Goal: Task Accomplishment & Management: Complete application form

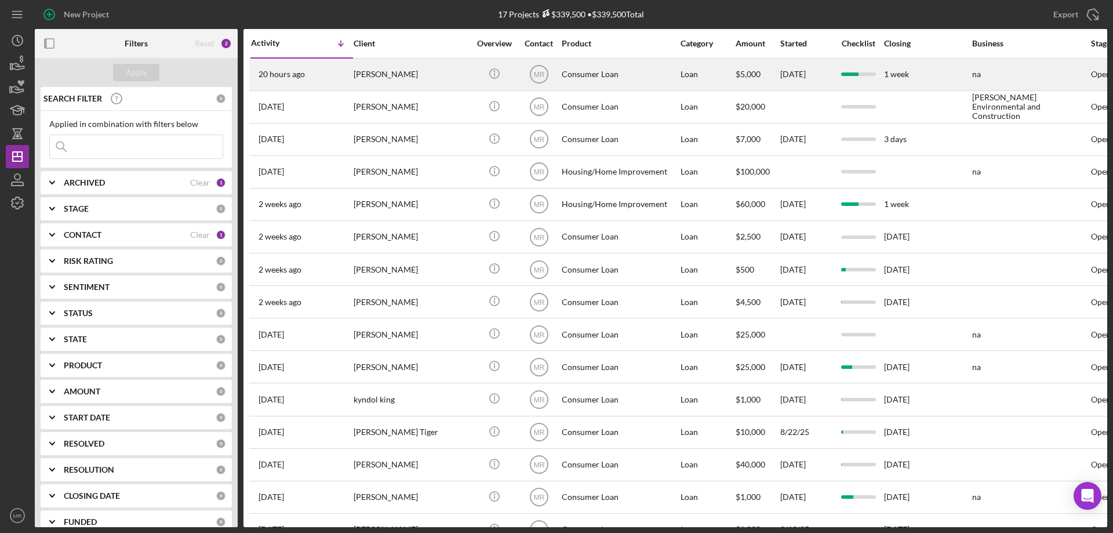
click at [431, 75] on div "[PERSON_NAME]" at bounding box center [412, 74] width 116 height 31
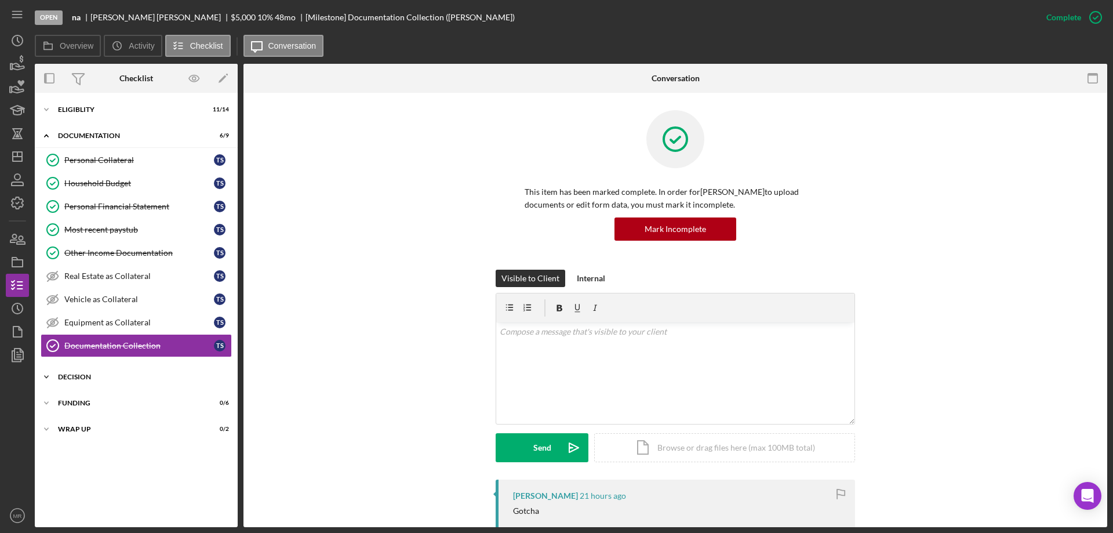
click at [77, 375] on div "Decision" at bounding box center [140, 376] width 165 height 7
click at [98, 401] on div "Credit Memo Prep" at bounding box center [147, 401] width 167 height 9
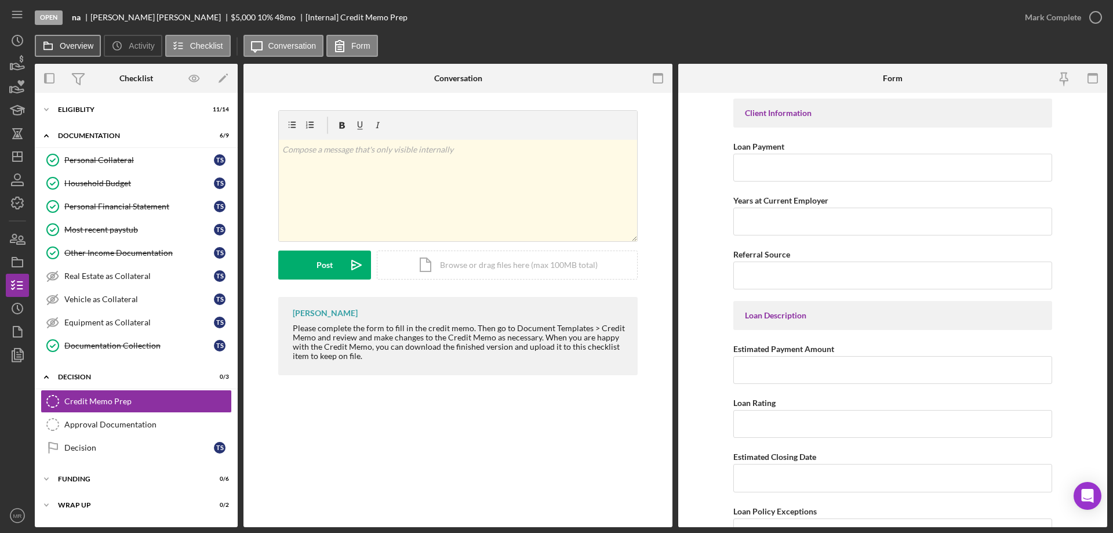
click at [57, 42] on icon at bounding box center [48, 45] width 23 height 23
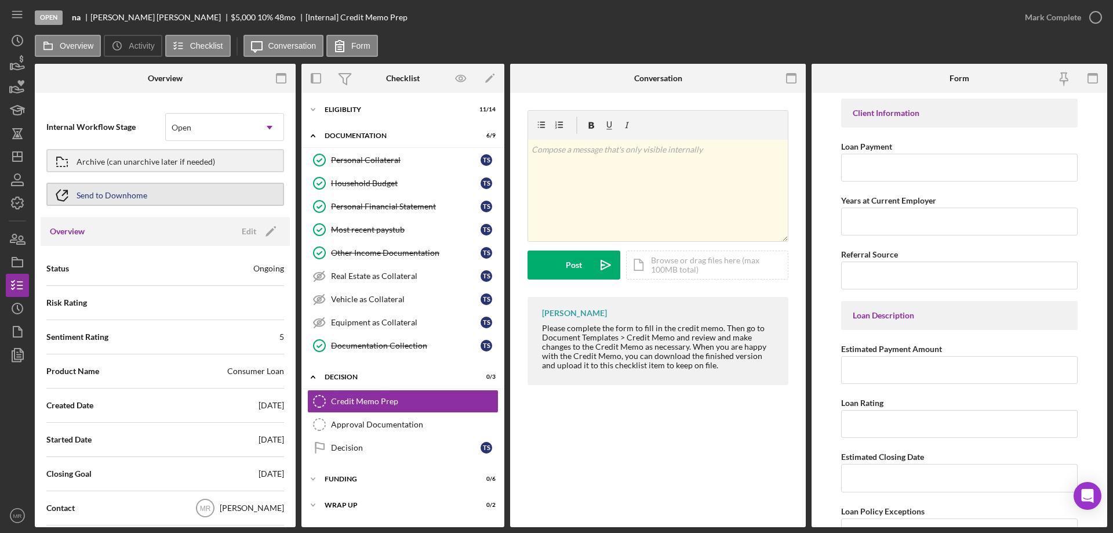
click at [119, 188] on div "Send to Downhome" at bounding box center [112, 194] width 71 height 21
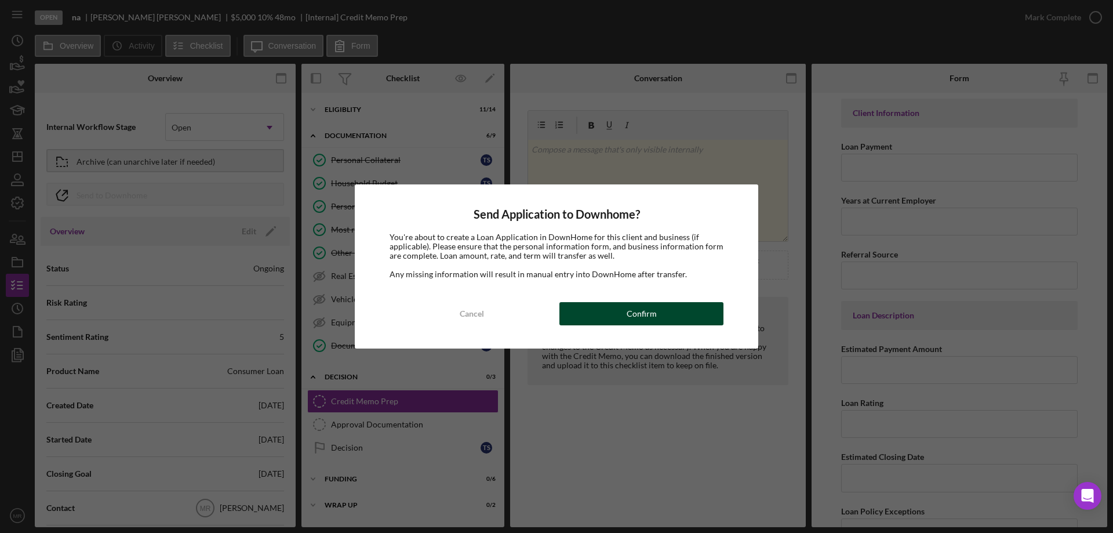
click at [652, 310] on div "Confirm" at bounding box center [642, 313] width 30 height 23
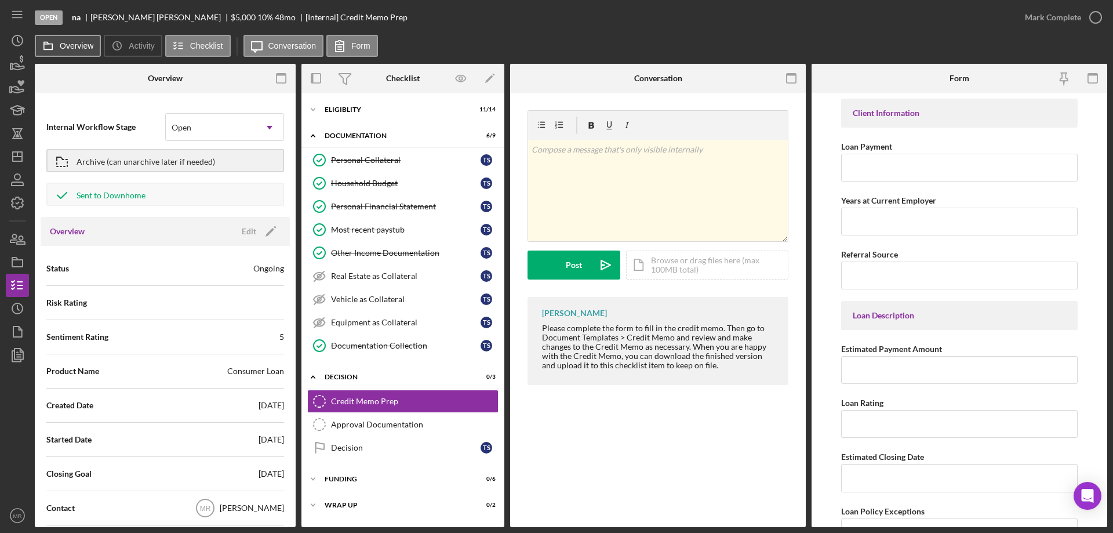
click at [63, 42] on label "Overview" at bounding box center [77, 45] width 34 height 9
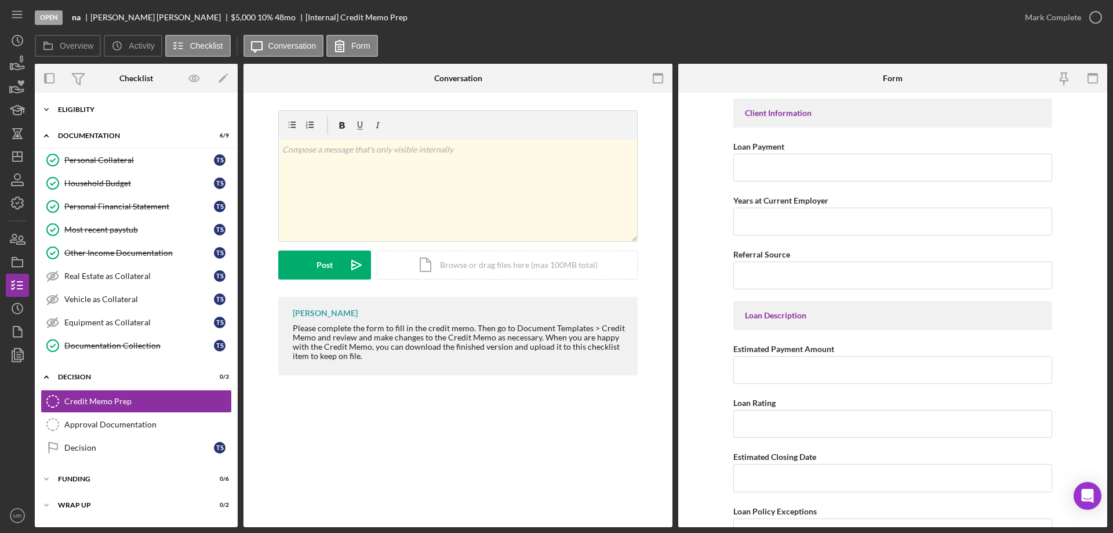
click at [85, 103] on div "Icon/Expander Eligiblity 11 / 14" at bounding box center [136, 109] width 203 height 23
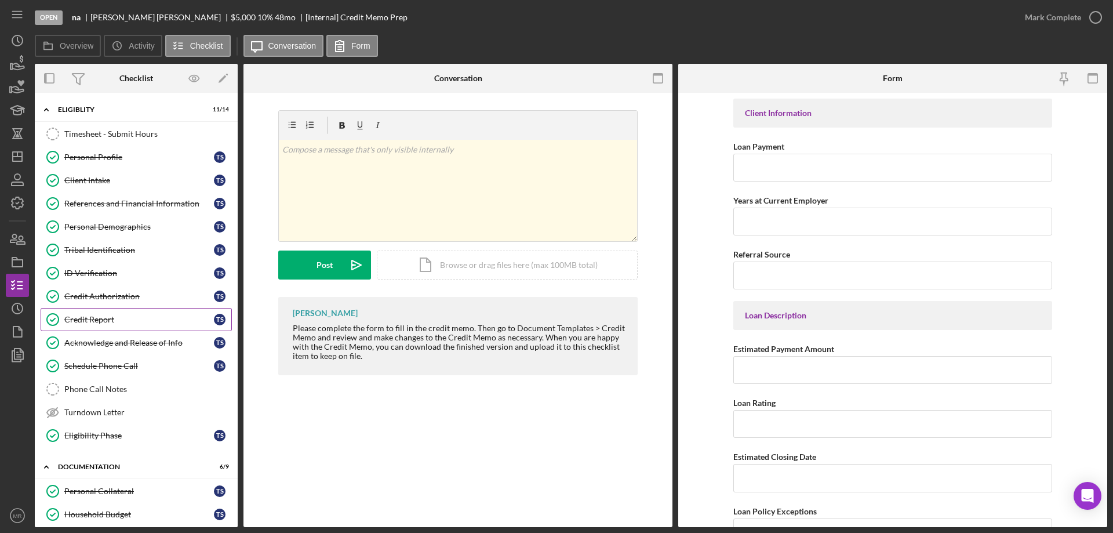
click at [92, 315] on div "Credit Report" at bounding box center [139, 319] width 150 height 9
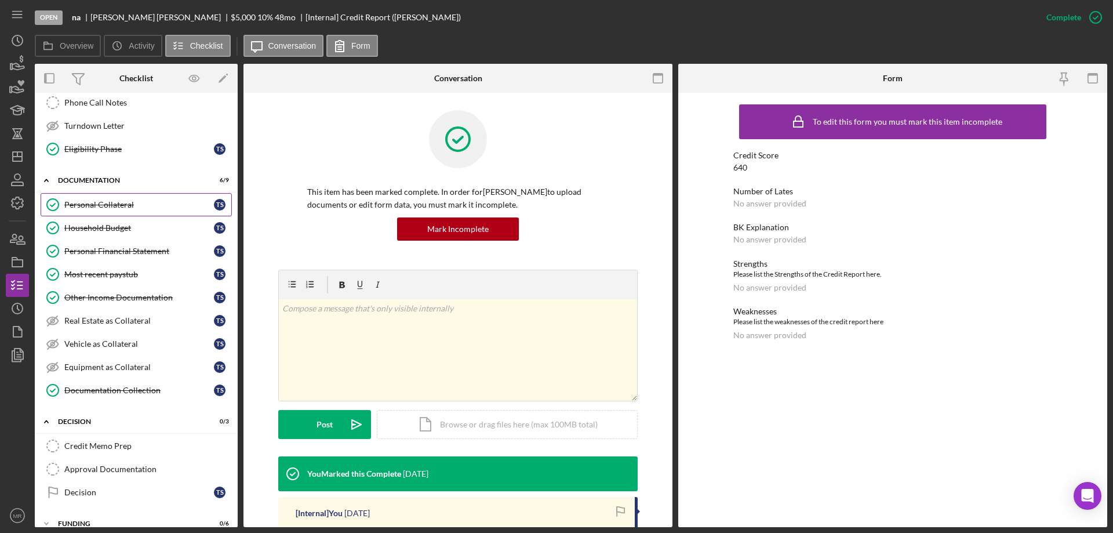
scroll to position [290, 0]
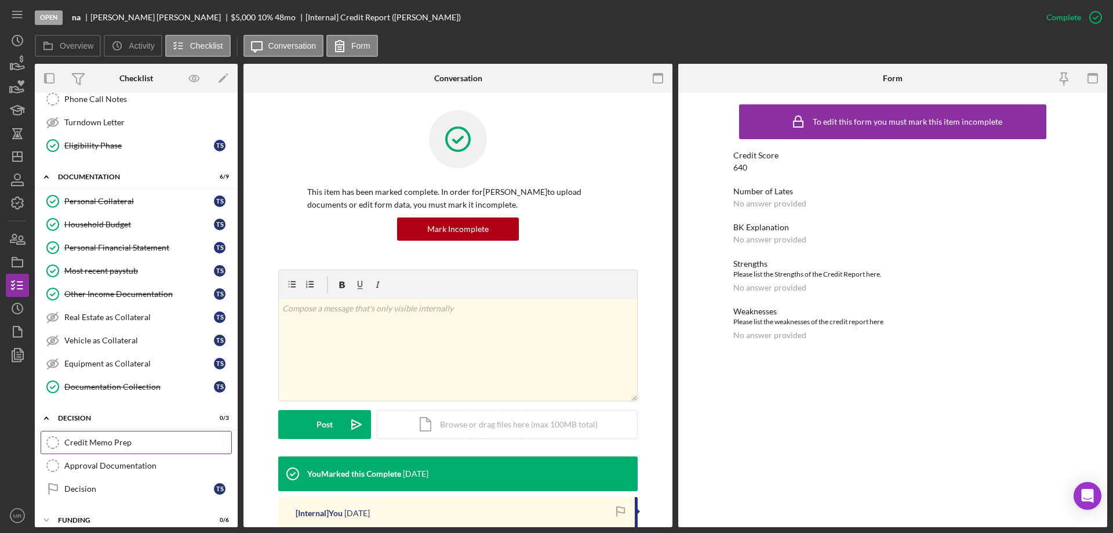
click at [94, 442] on div "Credit Memo Prep" at bounding box center [147, 442] width 167 height 9
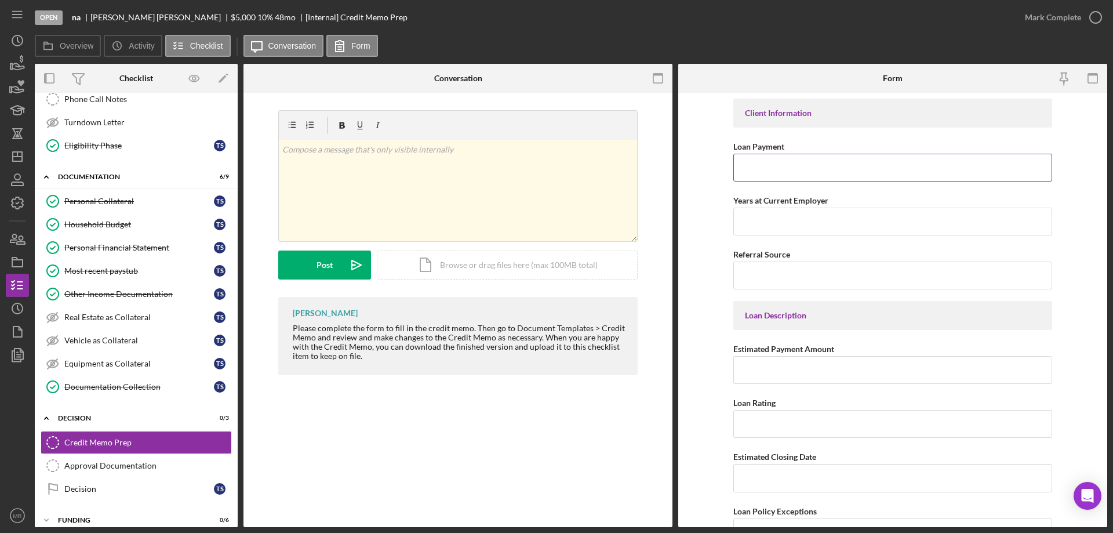
click at [749, 166] on input "Loan Payment" at bounding box center [893, 168] width 319 height 28
click at [757, 160] on input "Loan Payment" at bounding box center [893, 168] width 319 height 28
type input "$128.02"
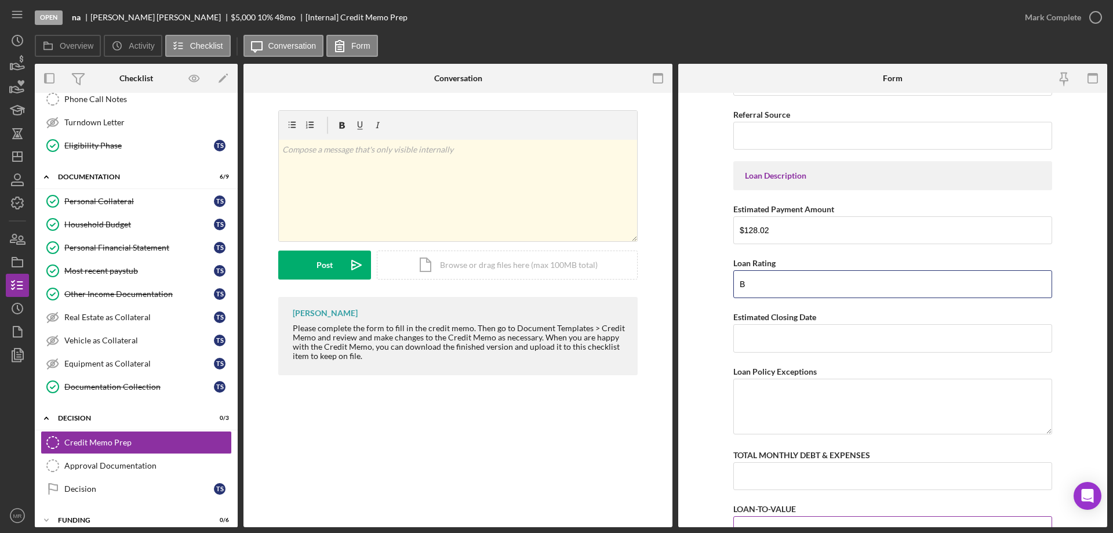
scroll to position [174, 0]
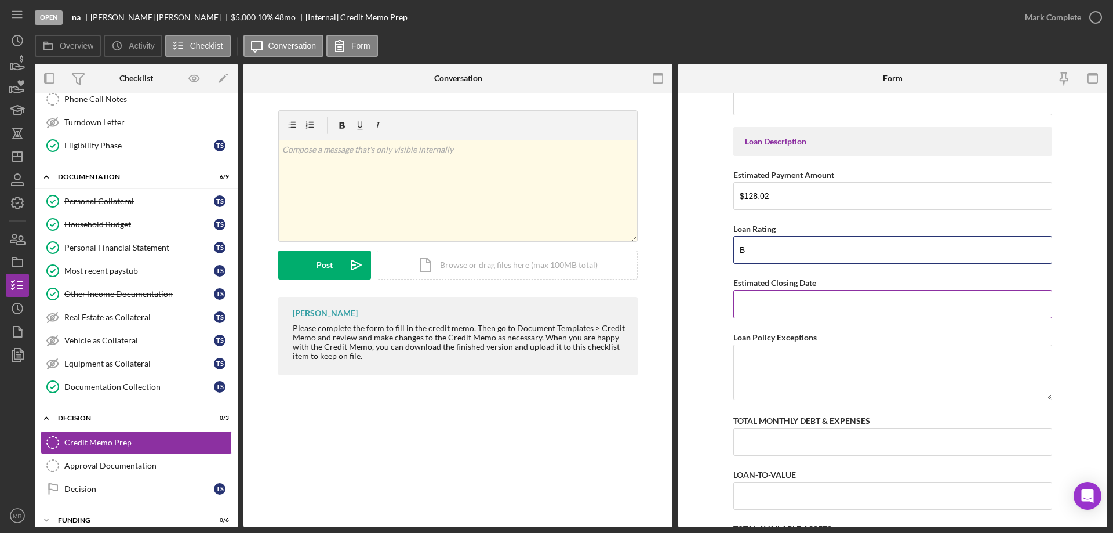
type input "B"
click at [772, 309] on input "Estimated Closing Date" at bounding box center [893, 304] width 319 height 28
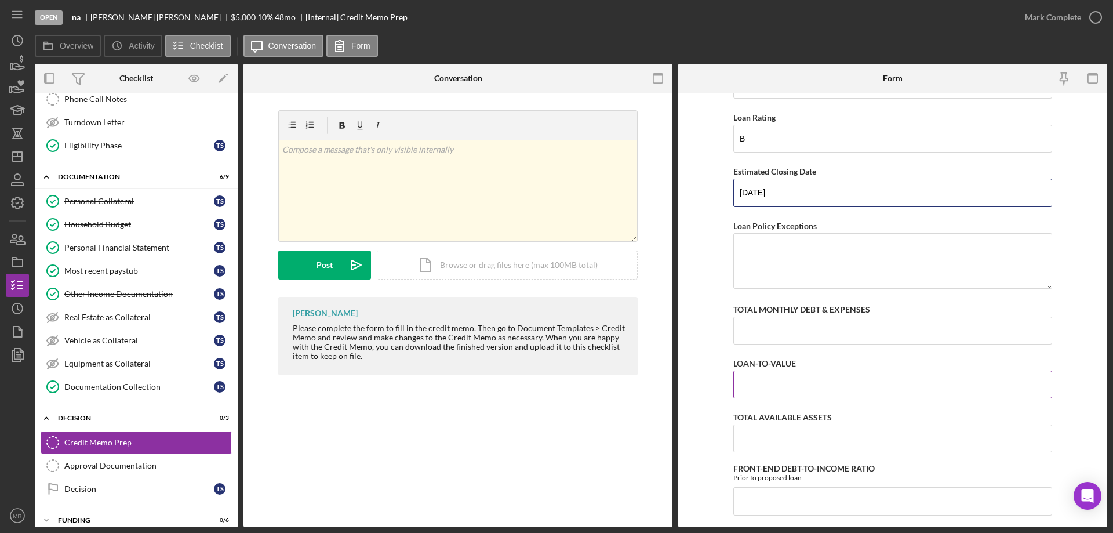
scroll to position [290, 0]
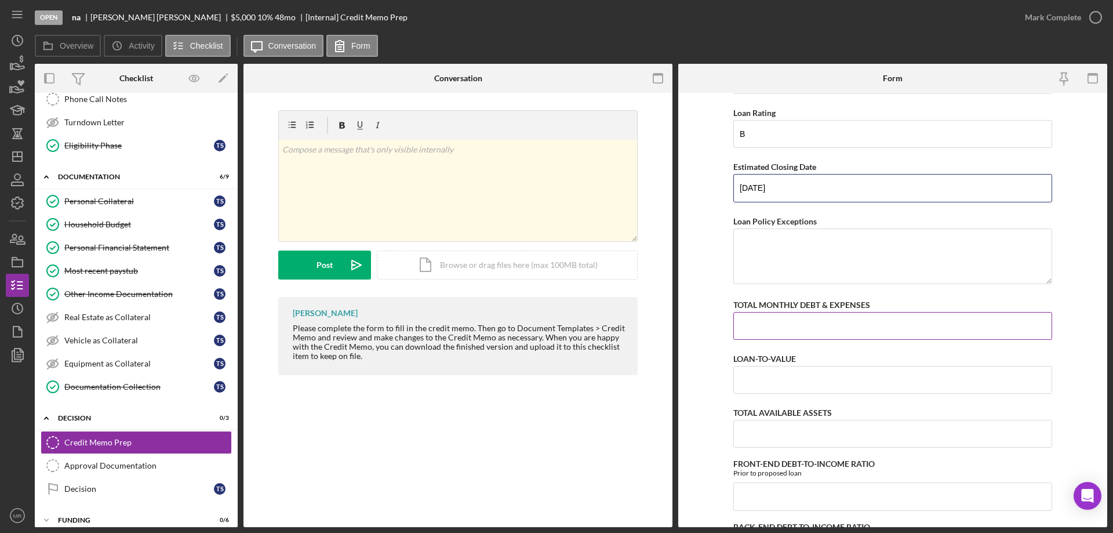
type input "[DATE]"
click at [756, 320] on input "TOTAL MONTHLY DEBT & EXPENSES" at bounding box center [893, 326] width 319 height 28
click at [1064, 77] on icon "button" at bounding box center [1064, 79] width 26 height 26
click at [104, 224] on div "Household Budget" at bounding box center [139, 224] width 150 height 9
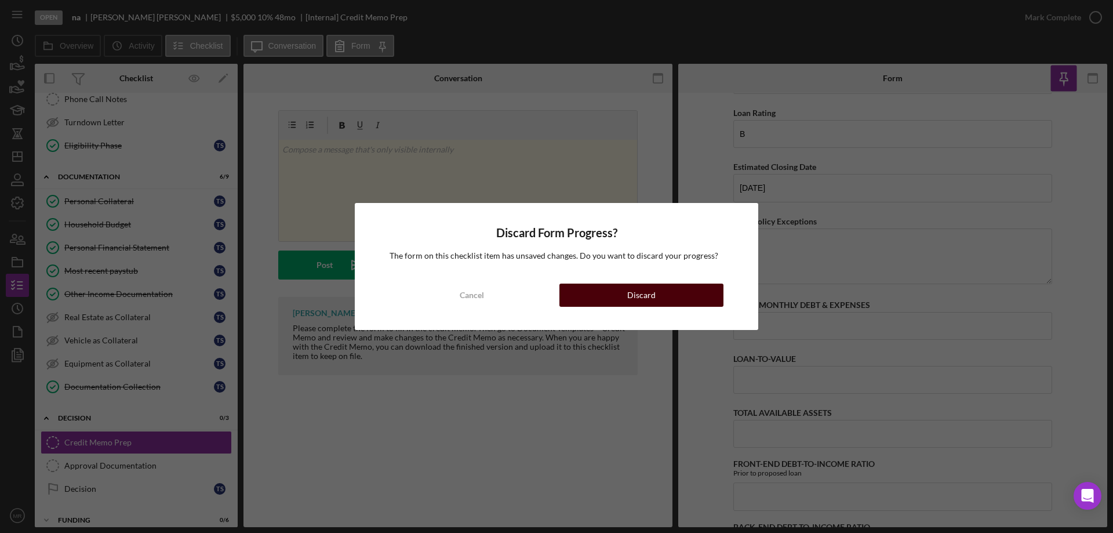
click at [648, 289] on div "Discard" at bounding box center [641, 295] width 28 height 23
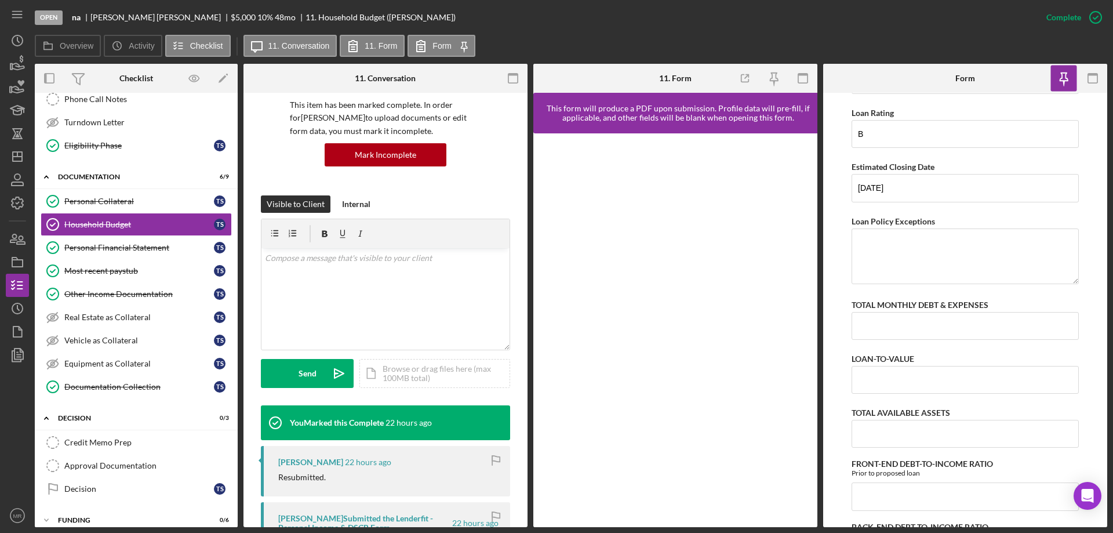
scroll to position [290, 0]
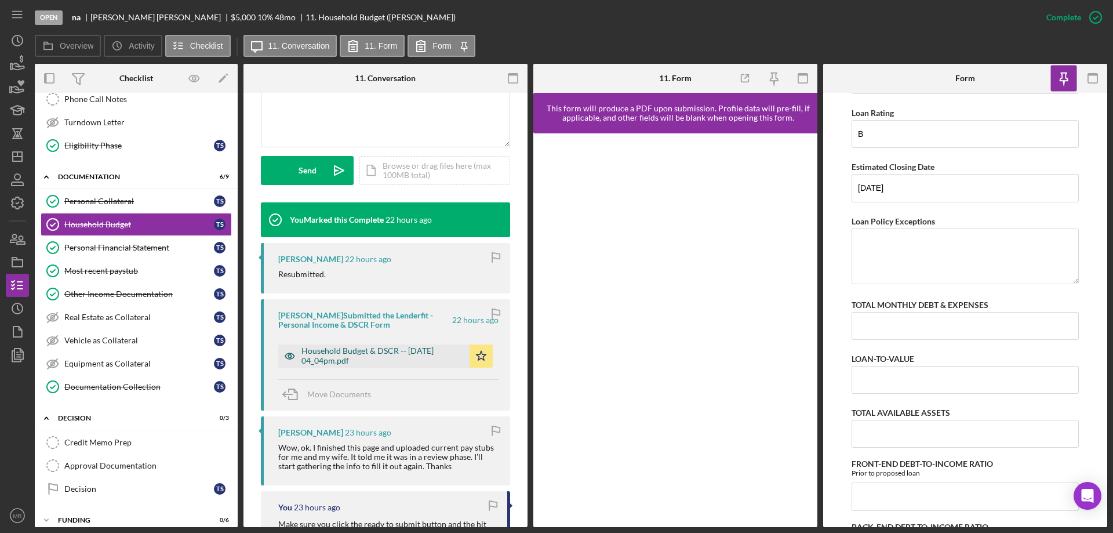
click at [345, 350] on div "Household Budget & DSCR -- [DATE] 04_04pm.pdf" at bounding box center [383, 355] width 162 height 19
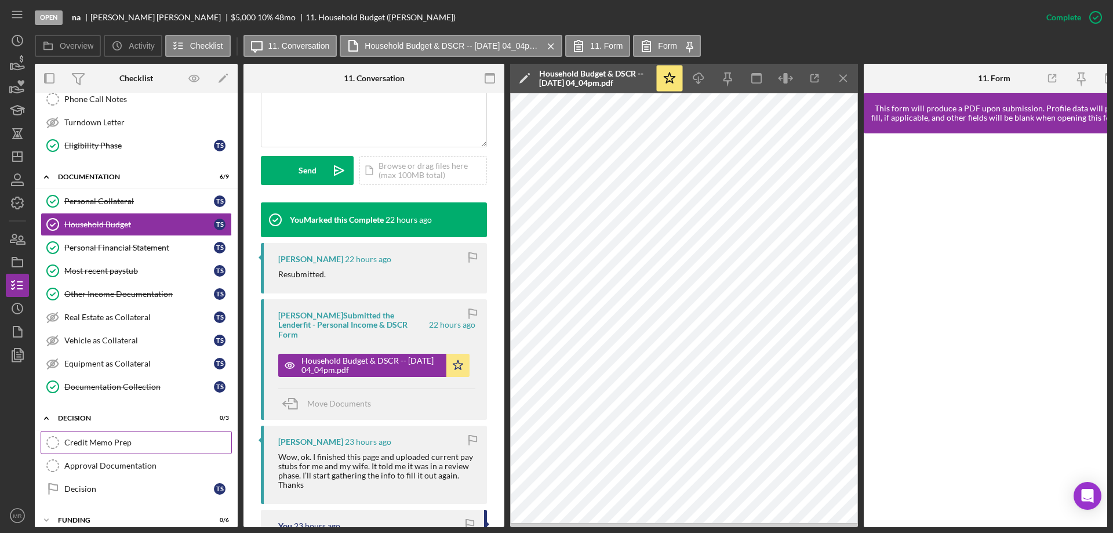
click at [88, 435] on link "Credit Memo Prep Credit Memo Prep" at bounding box center [136, 442] width 191 height 23
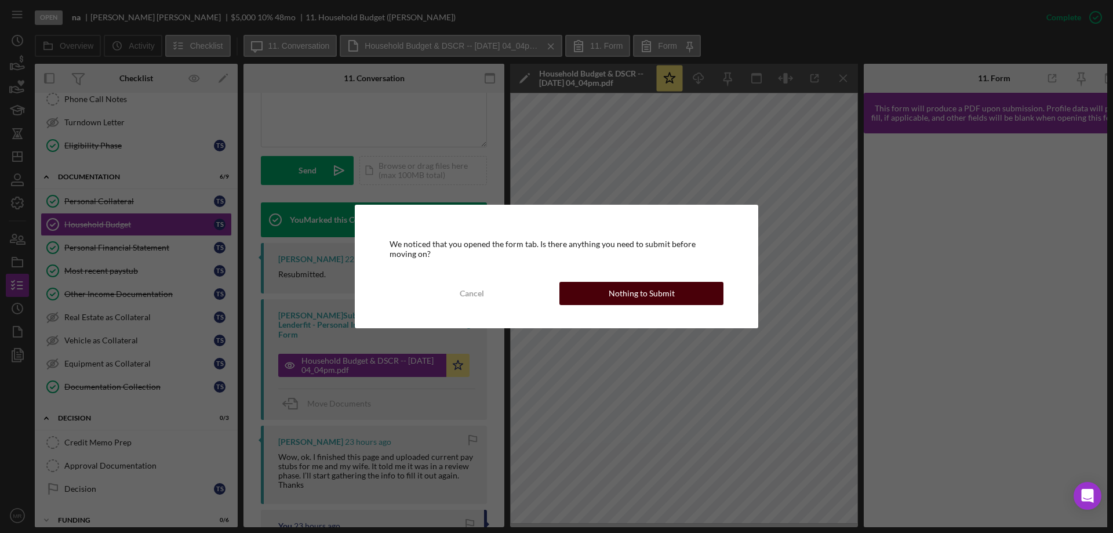
click at [646, 296] on div "Nothing to Submit" at bounding box center [642, 293] width 66 height 23
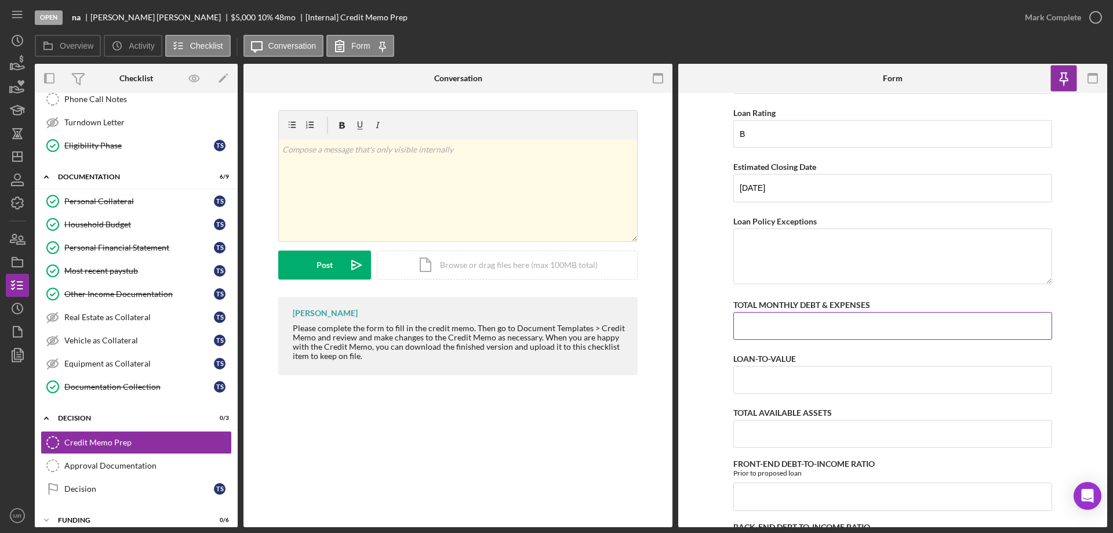
click at [789, 320] on input "TOTAL MONTHLY DEBT & EXPENSES" at bounding box center [893, 326] width 319 height 28
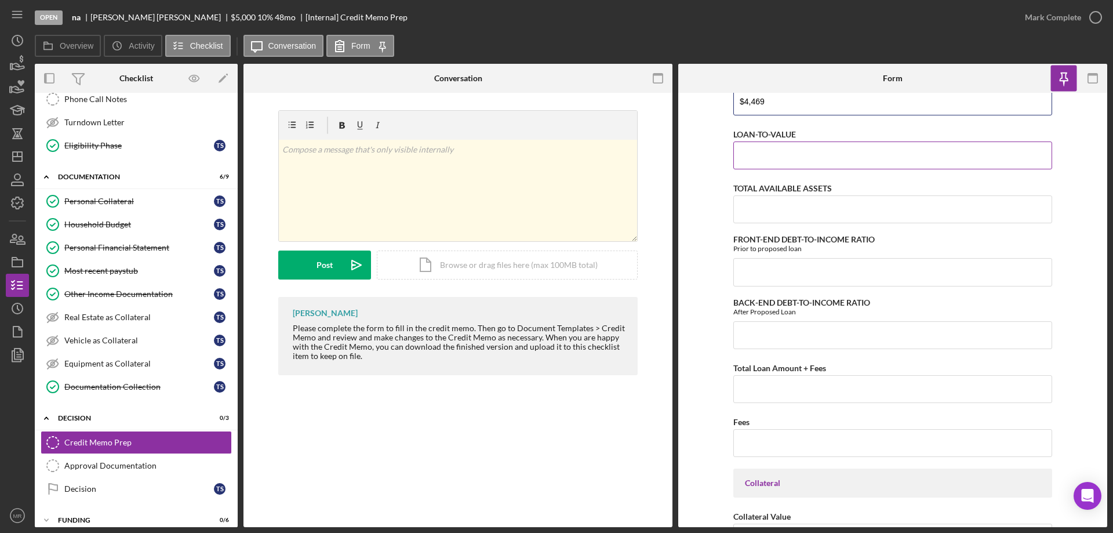
scroll to position [522, 0]
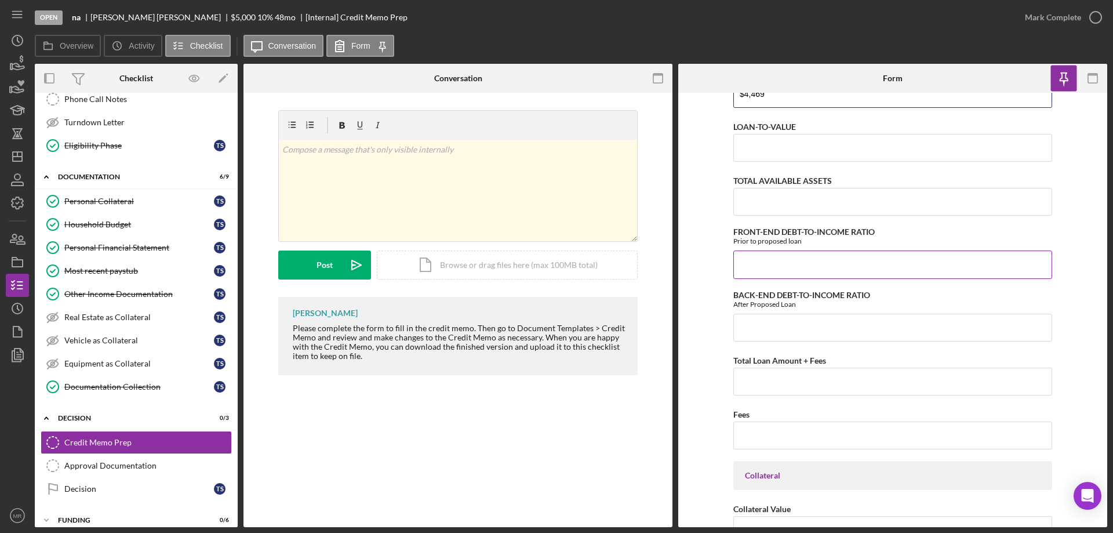
type input "$4,469"
click at [762, 264] on input "FRONT-END DEBT-TO-INCOME RATIO" at bounding box center [893, 265] width 319 height 28
type input "67.00000%"
click at [754, 326] on input "BACK-END DEBT-TO-INCOME RATIO" at bounding box center [893, 328] width 319 height 28
type input "68.00000%"
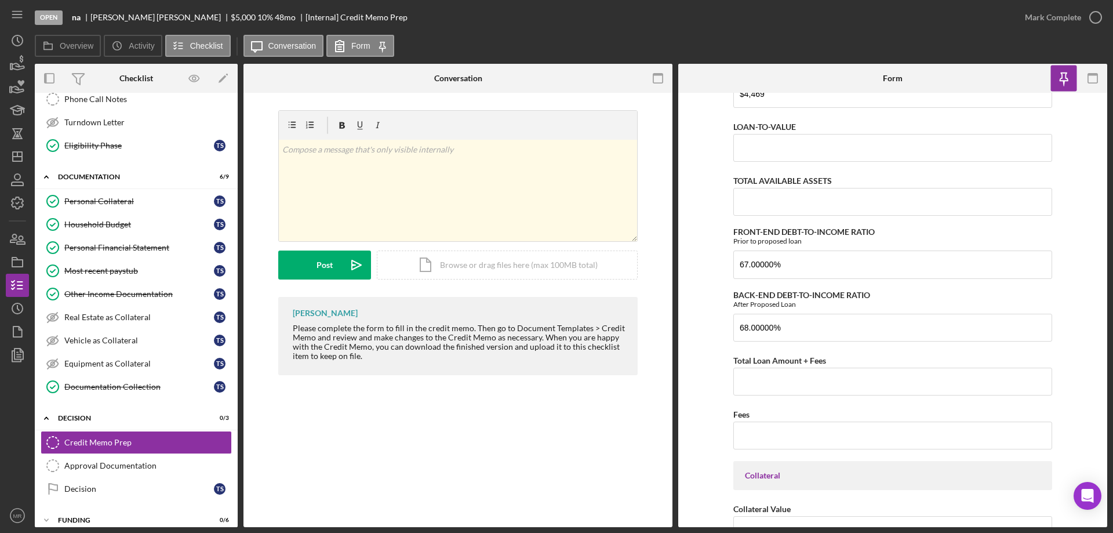
click at [694, 387] on form "Client Information Loan Payment $128.02 Years at Current Employer Referral Sour…" at bounding box center [892, 310] width 429 height 434
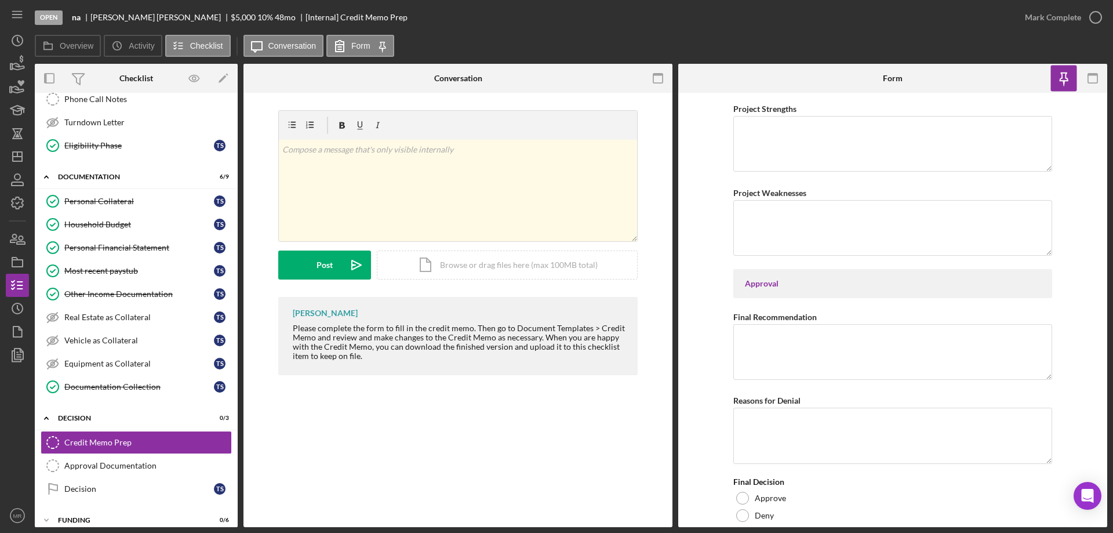
scroll to position [1820, 0]
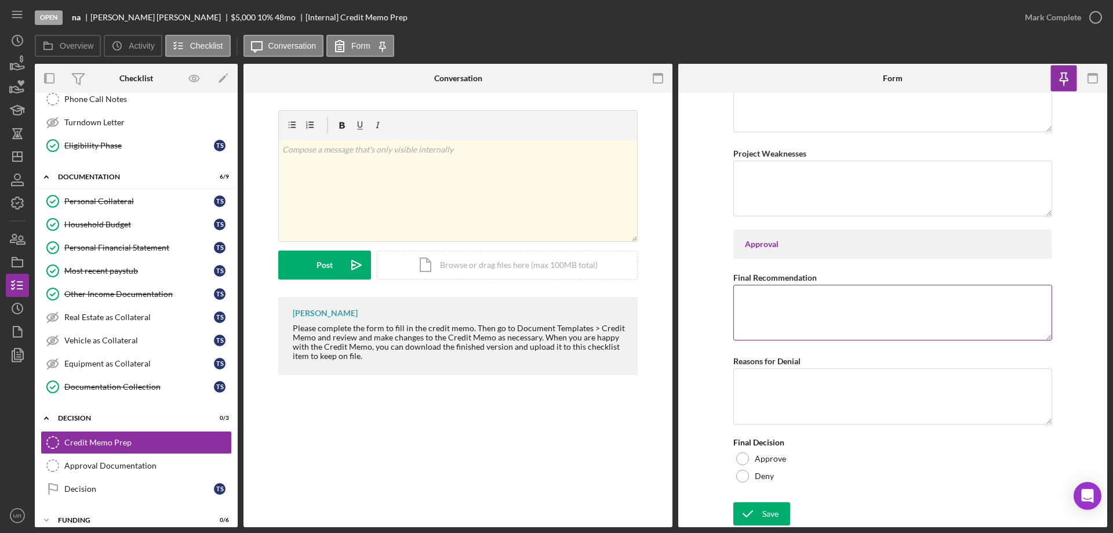
click at [752, 309] on textarea "Final Recommendation" at bounding box center [893, 313] width 319 height 56
type textarea "Approve"
click at [738, 452] on div "Approve" at bounding box center [893, 458] width 319 height 17
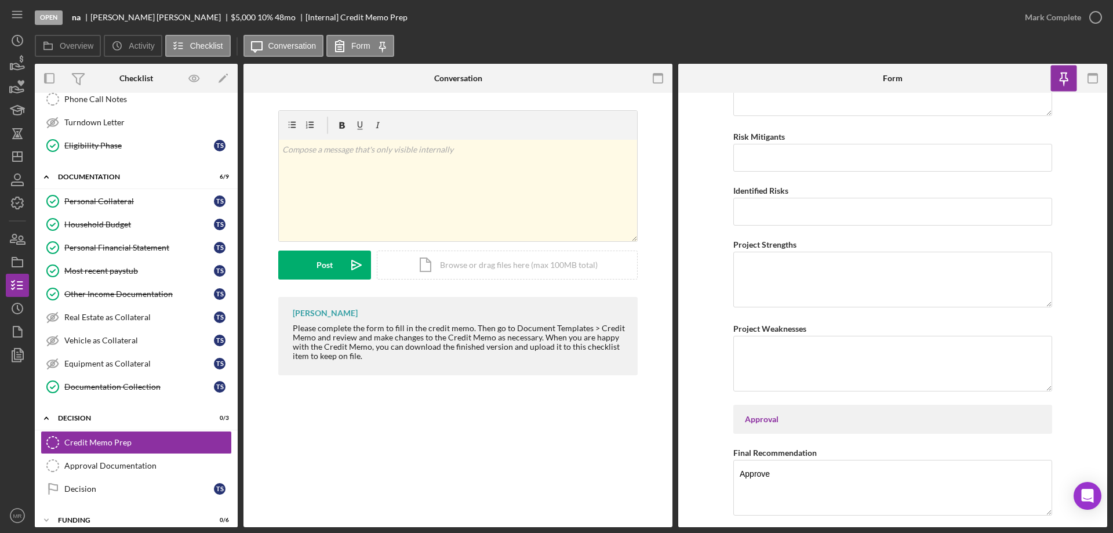
scroll to position [1588, 0]
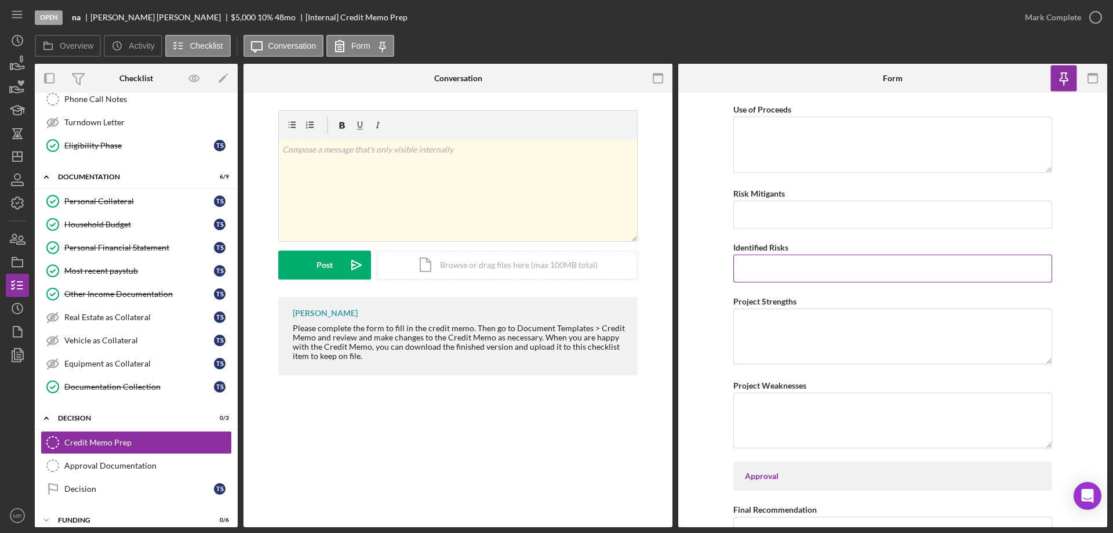
drag, startPoint x: 747, startPoint y: 266, endPoint x: 753, endPoint y: 263, distance: 6.8
click at [749, 264] on input "Identified Risks" at bounding box center [893, 269] width 319 height 28
click at [749, 213] on input "Risk Mitigants" at bounding box center [893, 215] width 319 height 28
type input "Osage Nation employee. Payroll deducition."
click at [11, 241] on icon "button" at bounding box center [13, 238] width 6 height 8
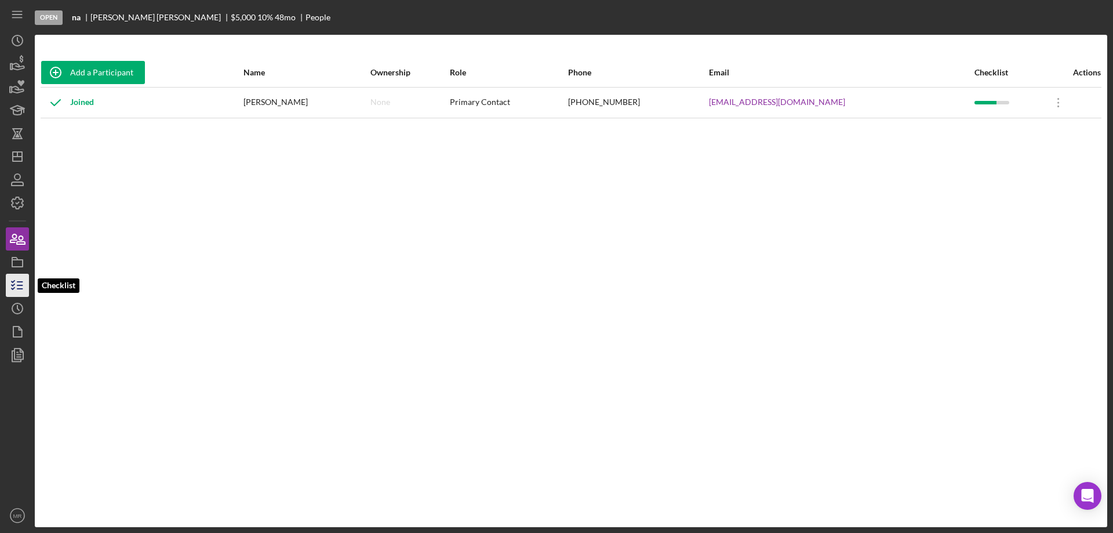
click at [14, 282] on icon "button" at bounding box center [17, 285] width 29 height 29
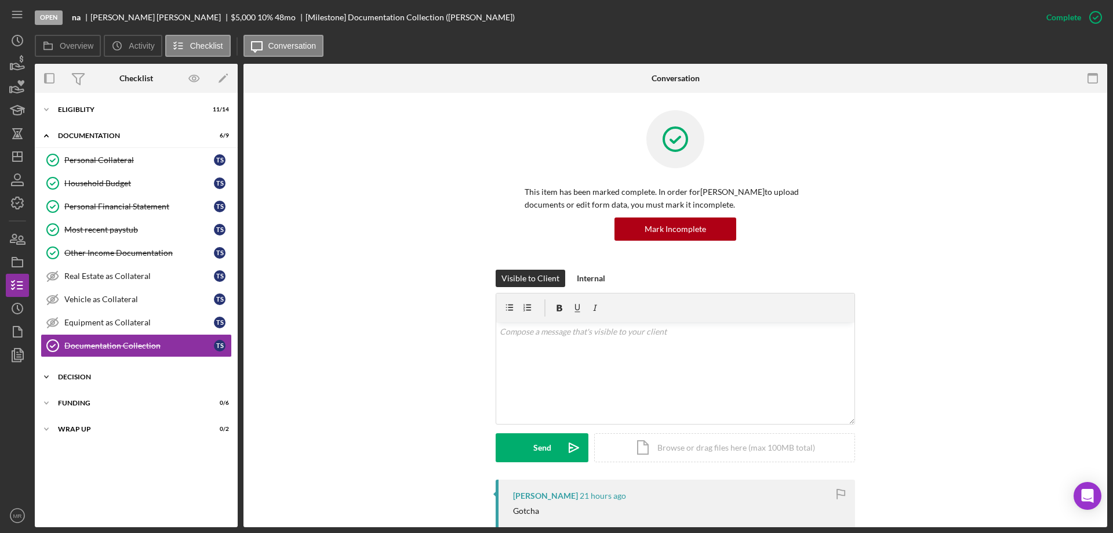
click at [100, 375] on div "Decision" at bounding box center [140, 376] width 165 height 7
drag, startPoint x: 107, startPoint y: 402, endPoint x: 231, endPoint y: 400, distance: 124.1
click at [107, 402] on div "Credit Memo Prep" at bounding box center [147, 401] width 167 height 9
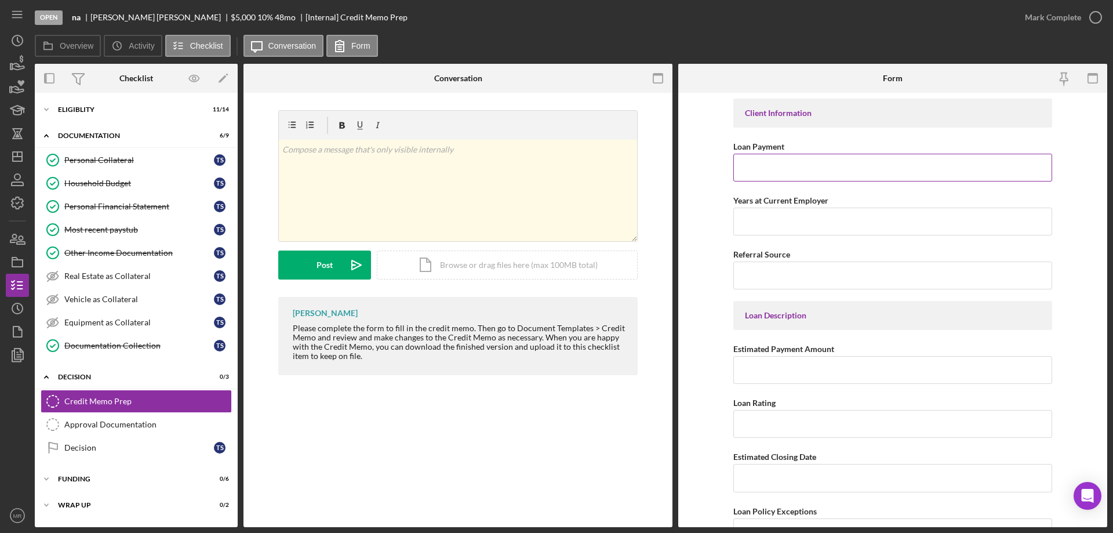
click at [786, 175] on input "Loan Payment" at bounding box center [893, 168] width 319 height 28
type input "$62.90"
click at [764, 361] on input "Estimated Payment Amount" at bounding box center [893, 370] width 319 height 28
type input "$62.90"
click at [800, 168] on input "$62.90" at bounding box center [893, 168] width 319 height 28
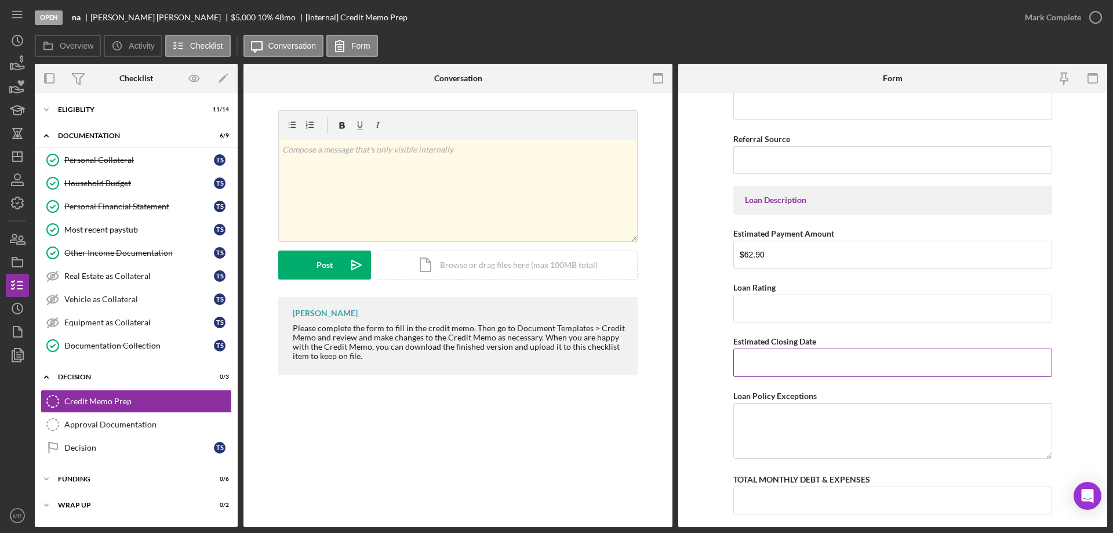
scroll to position [116, 0]
click at [770, 308] on input "Loan Rating" at bounding box center [893, 308] width 319 height 28
type input "B"
drag, startPoint x: 774, startPoint y: 366, endPoint x: 776, endPoint y: 358, distance: 8.9
click at [775, 361] on input "Estimated Closing Date" at bounding box center [893, 362] width 319 height 28
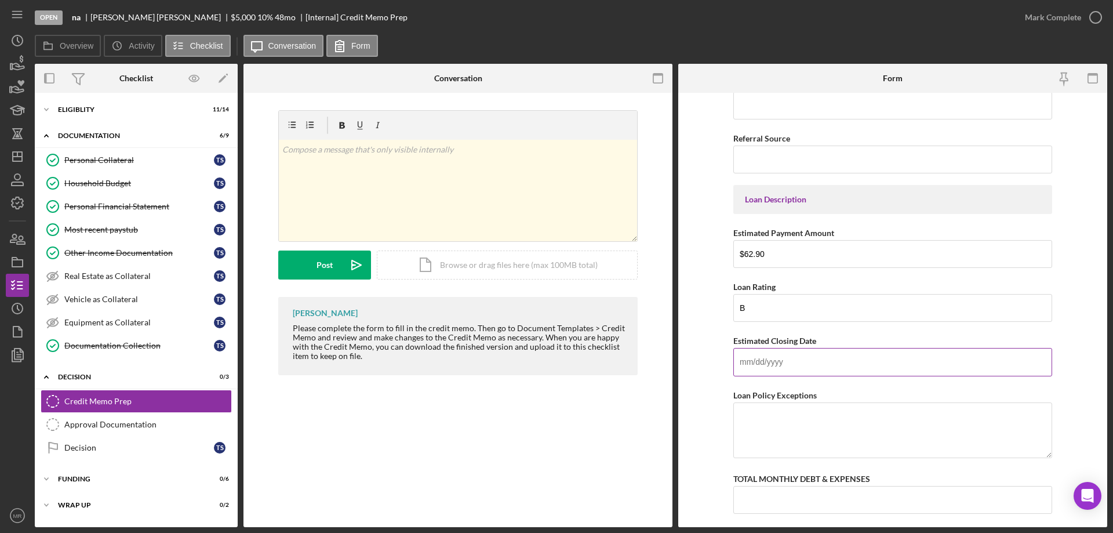
type input "[DATE]"
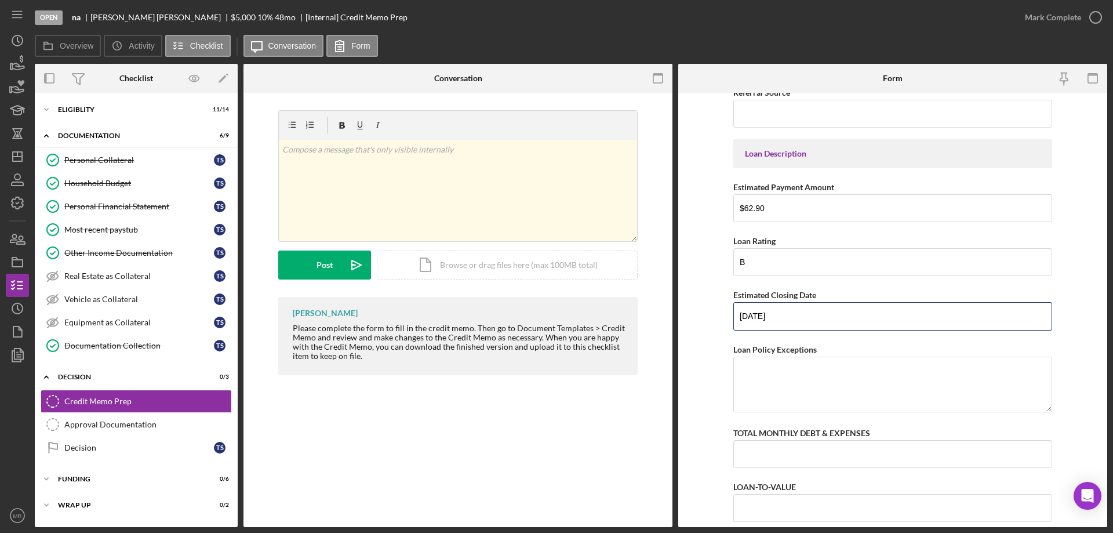
scroll to position [290, 0]
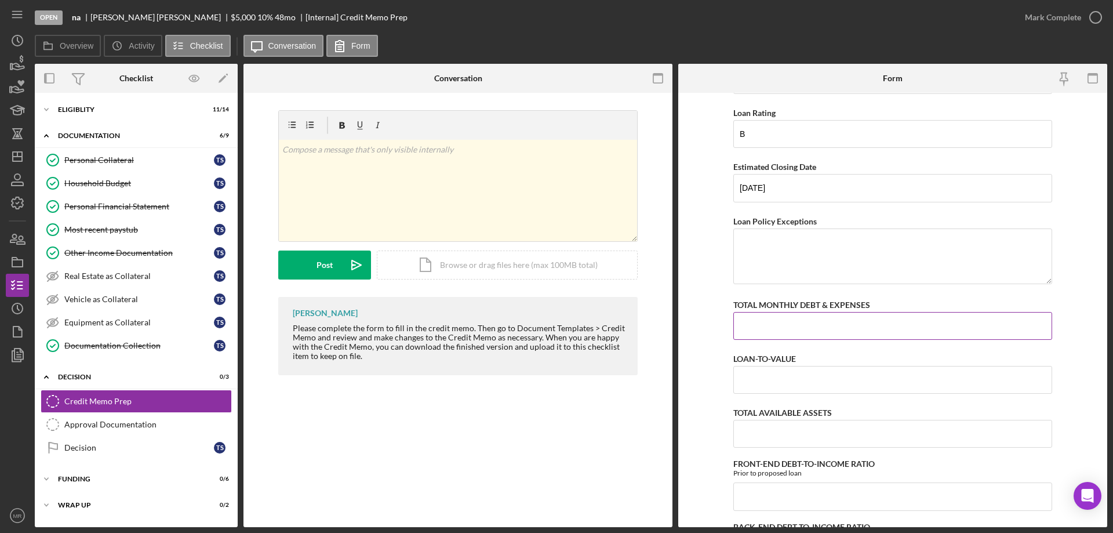
click at [766, 328] on input "TOTAL MONTHLY DEBT & EXPENSES" at bounding box center [893, 326] width 319 height 28
type input "$4,469"
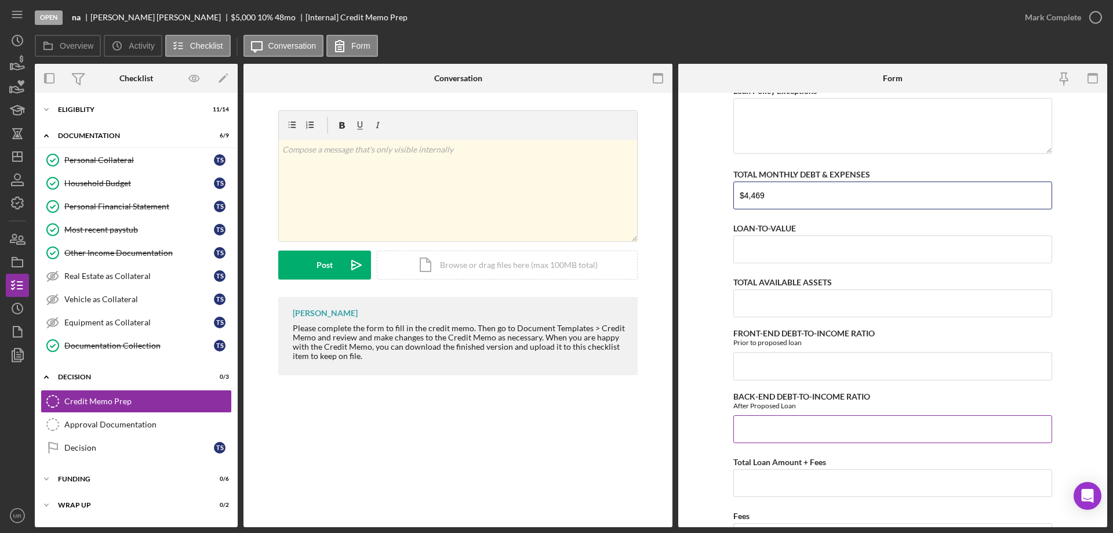
scroll to position [464, 0]
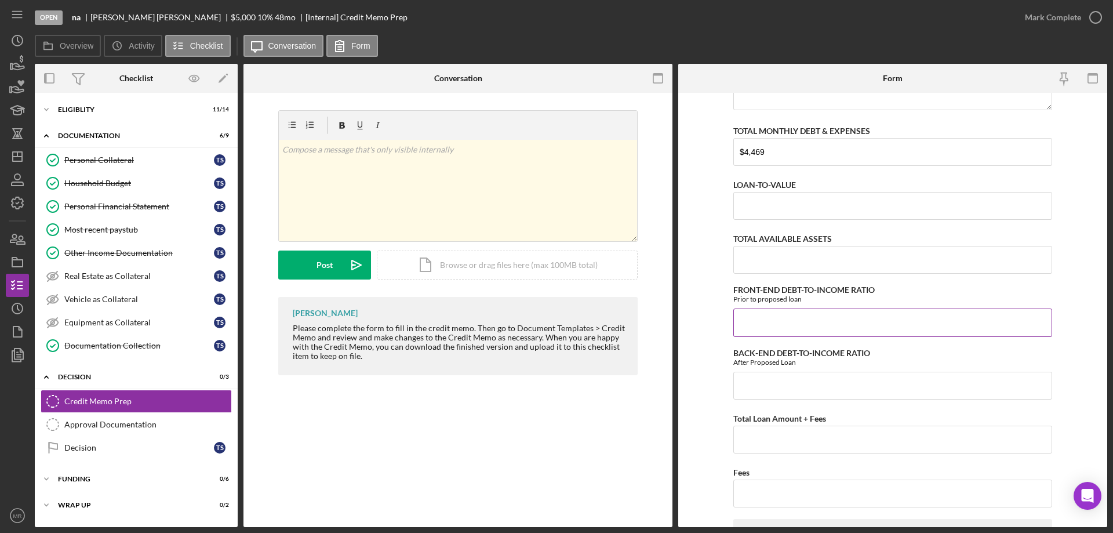
click at [775, 329] on input "FRONT-END DEBT-TO-INCOME RATIO" at bounding box center [893, 323] width 319 height 28
type input "67.00000%"
click at [790, 392] on input "BACK-END DEBT-TO-INCOME RATIO" at bounding box center [893, 386] width 319 height 28
type input "68.00000%"
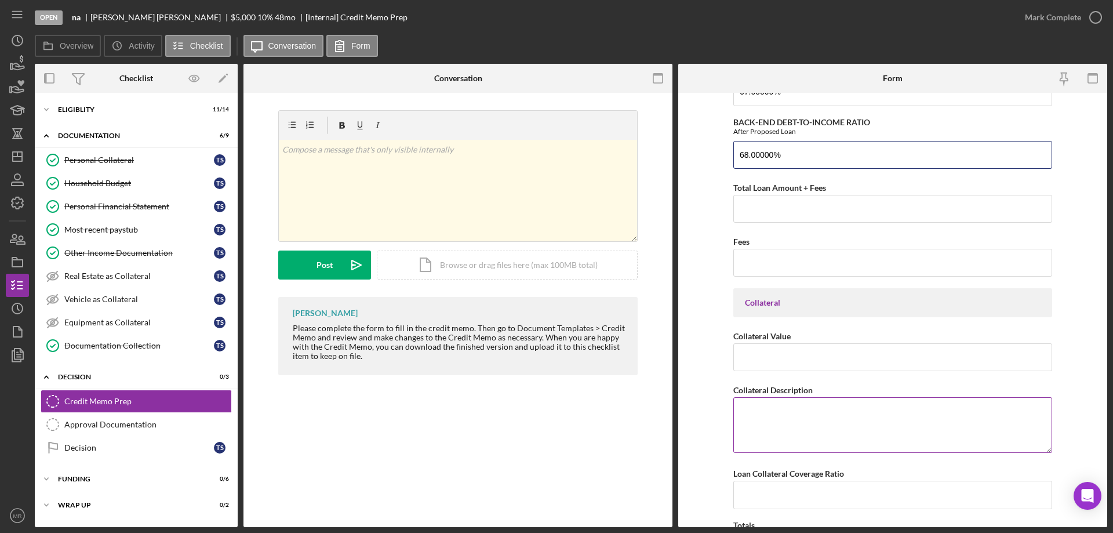
scroll to position [696, 0]
click at [772, 420] on textarea "Collateral Description" at bounding box center [893, 424] width 319 height 56
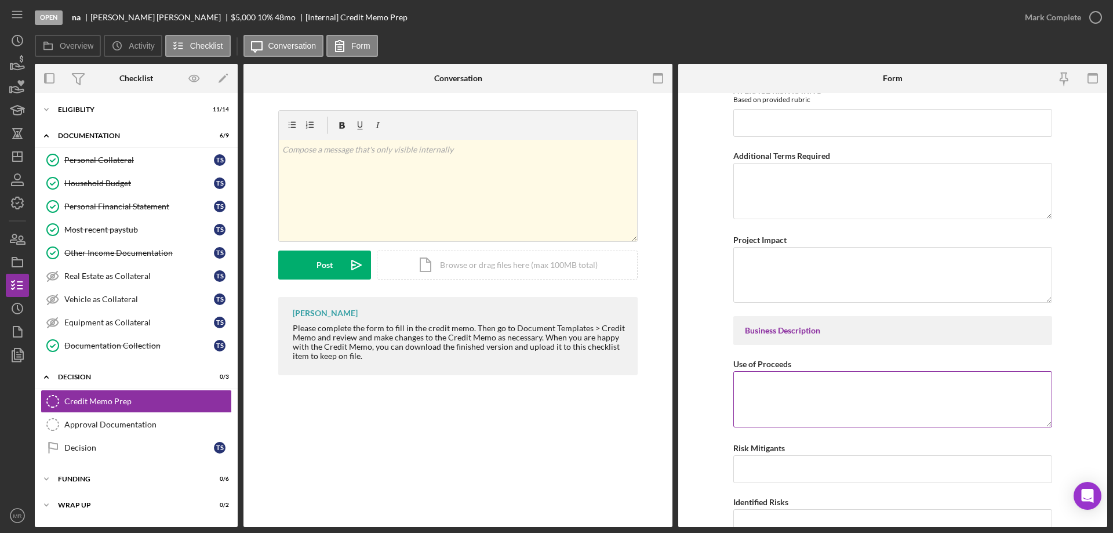
scroll to position [1508, 0]
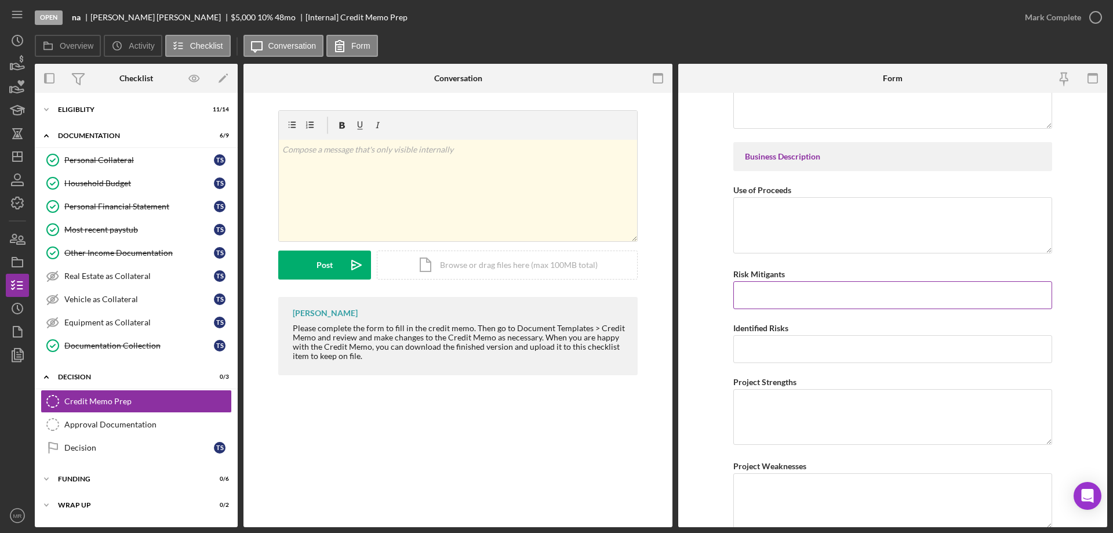
type textarea "na"
click at [759, 294] on input "Risk Mitigants" at bounding box center [893, 295] width 319 height 28
type input "Osage Nation employee. Payroll deducition."
click at [768, 347] on input "Identified Risks" at bounding box center [893, 349] width 319 height 28
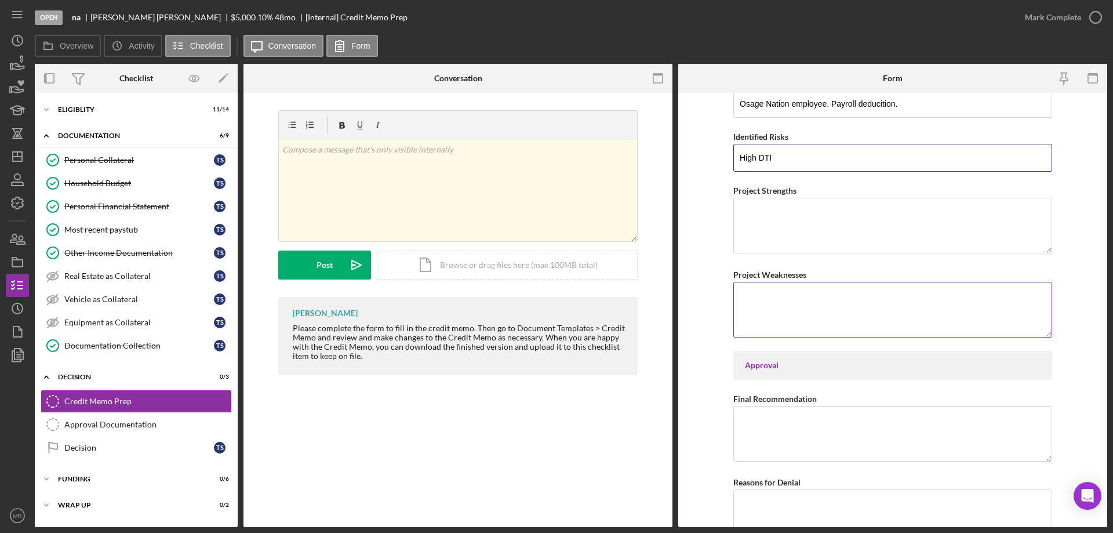
scroll to position [1798, 0]
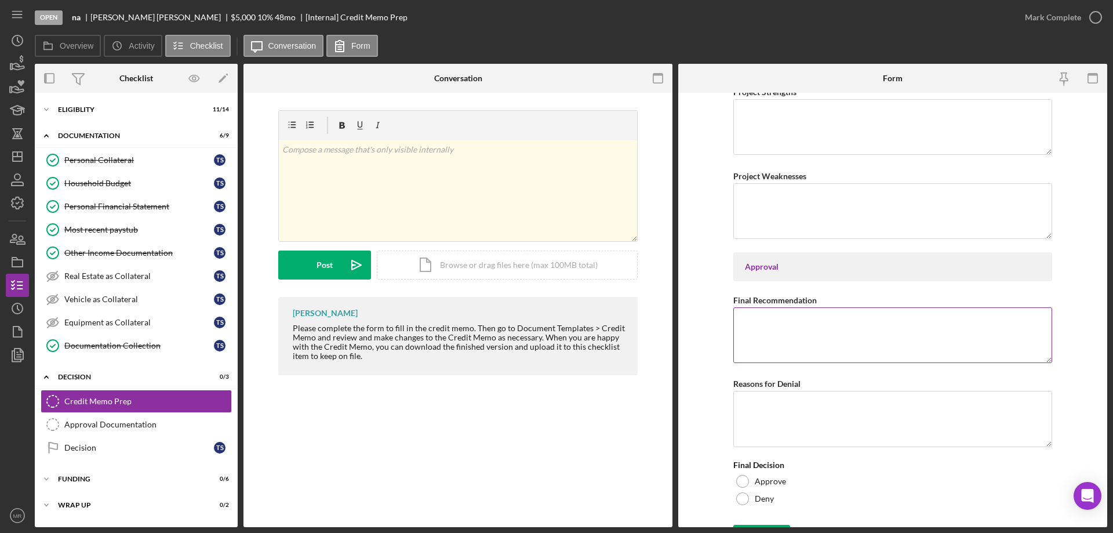
type input "High DTI"
click at [770, 335] on textarea "Final Recommendation" at bounding box center [893, 335] width 319 height 56
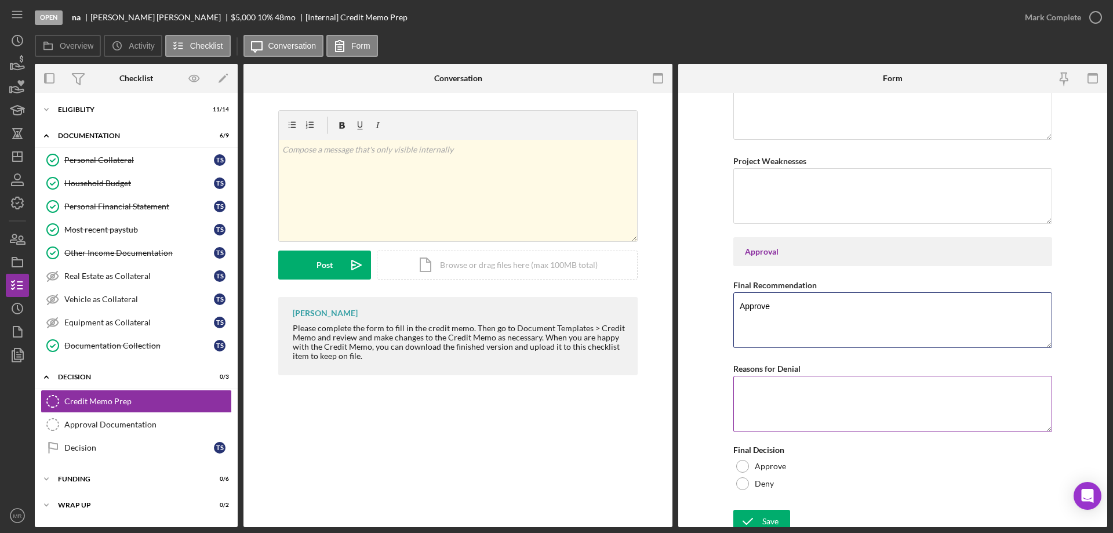
scroll to position [1820, 0]
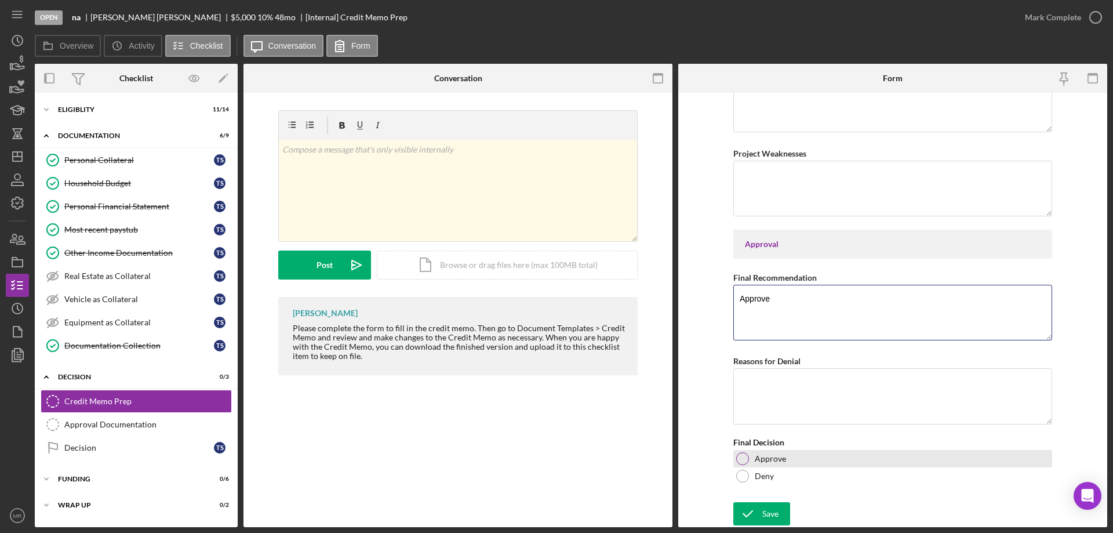
type textarea "Approve"
click at [742, 454] on div at bounding box center [742, 458] width 13 height 13
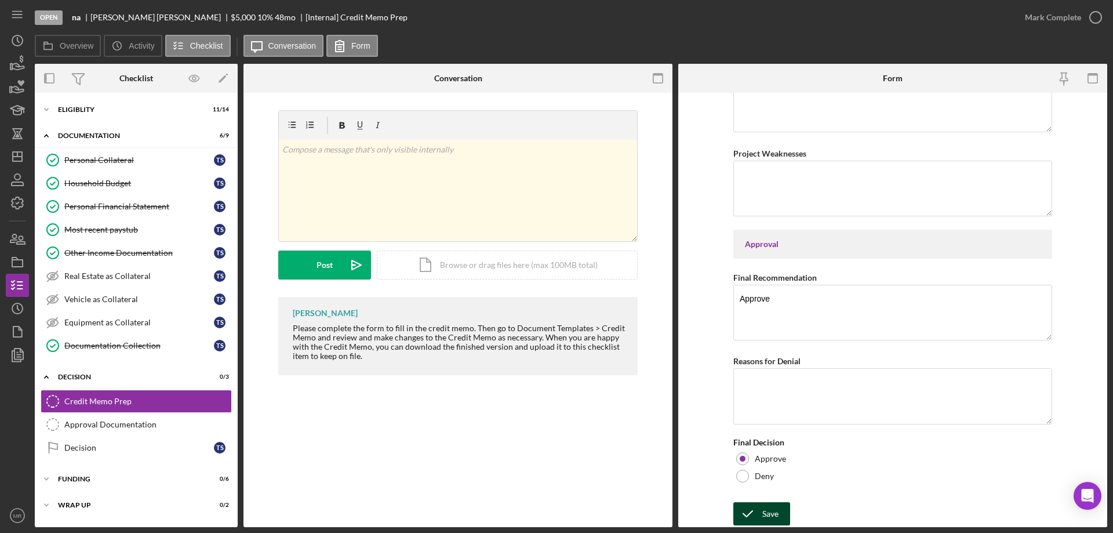
click at [763, 512] on div "Save" at bounding box center [771, 513] width 16 height 23
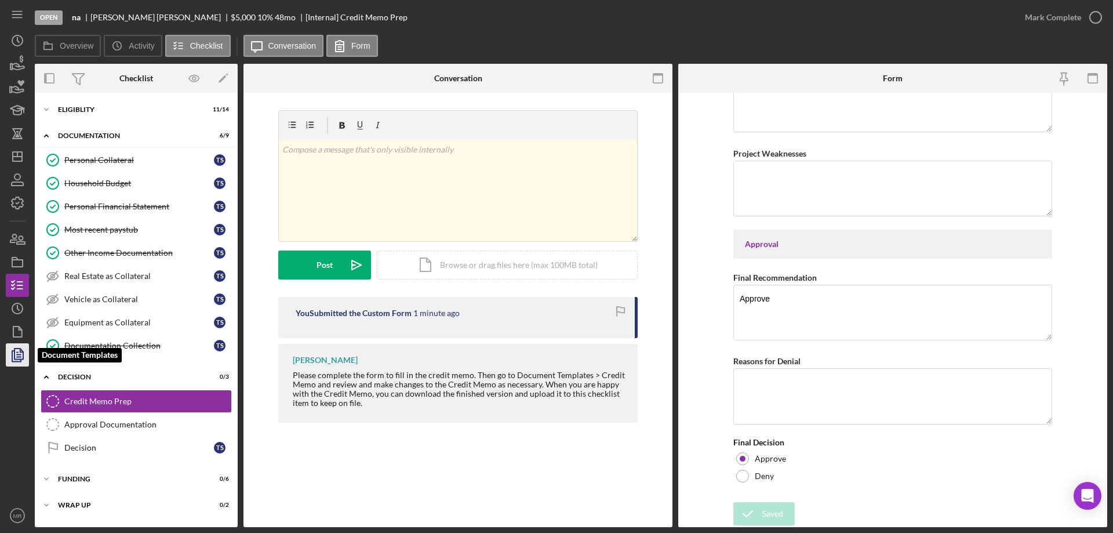
click at [19, 356] on icon "button" at bounding box center [17, 354] width 29 height 29
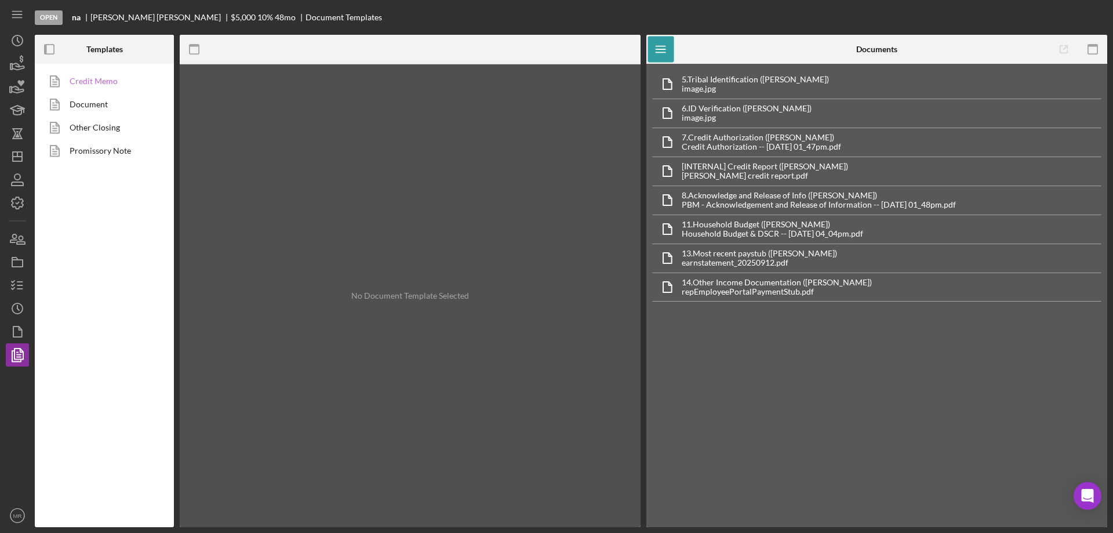
click at [88, 78] on link "Credit Memo" at bounding box center [102, 81] width 122 height 23
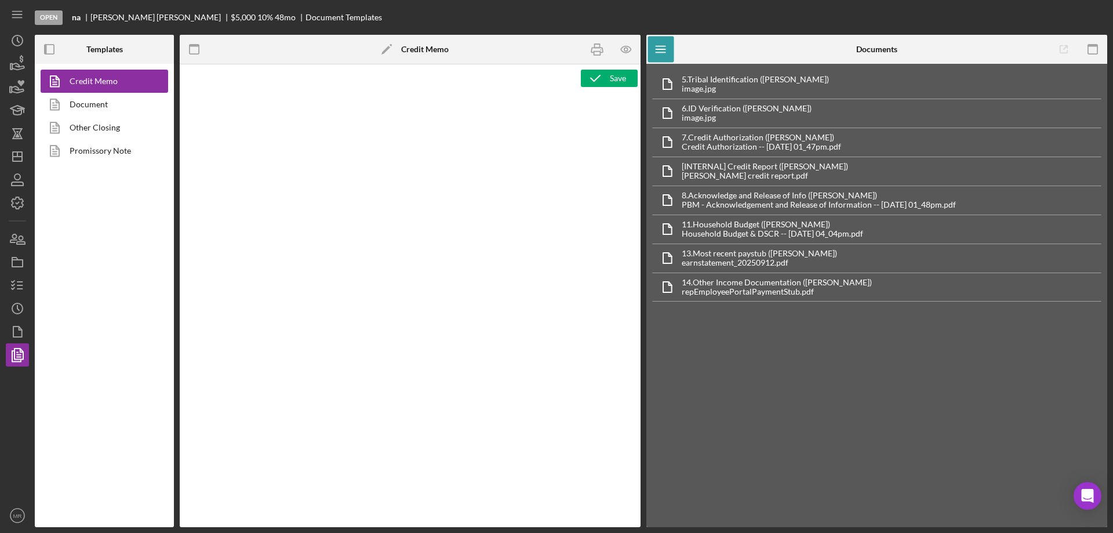
type textarea "<p style="margin: 0 0 10pt; line-height: 115%; font-size: 11pt; font-family: Ca…"
click at [632, 46] on icon "button" at bounding box center [627, 50] width 26 height 26
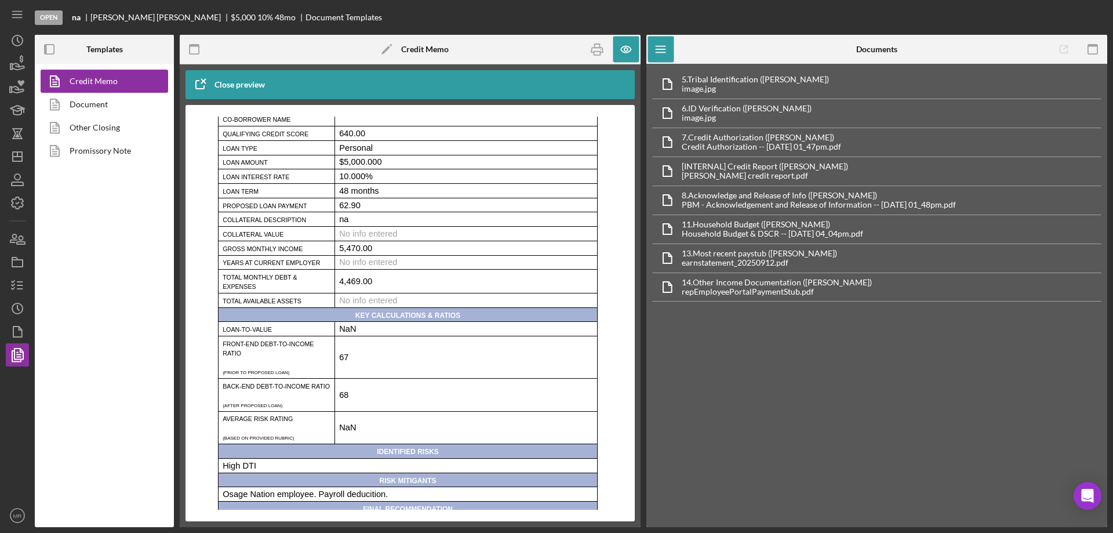
scroll to position [58, 0]
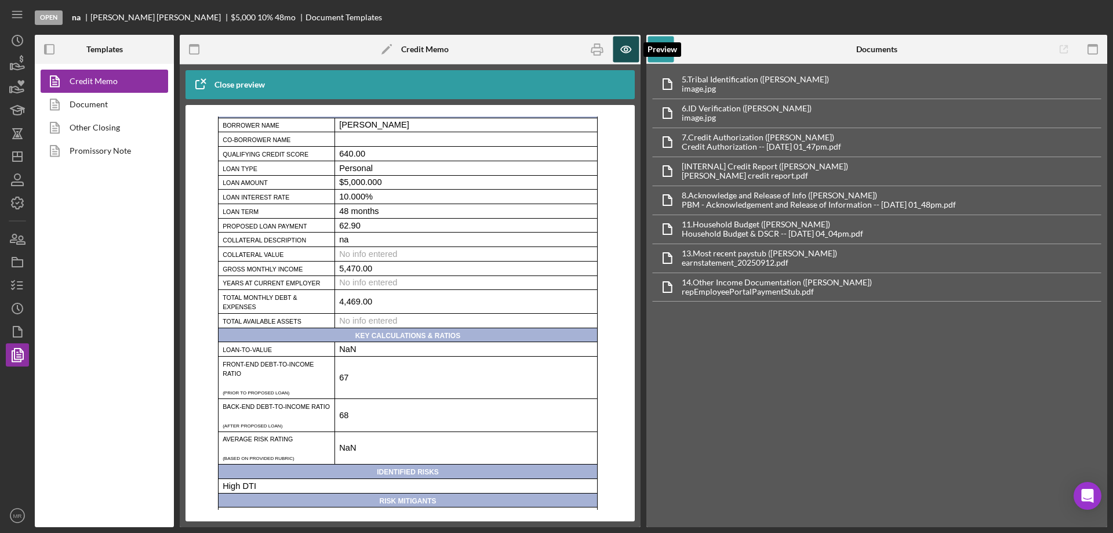
click at [623, 48] on icon "button" at bounding box center [627, 50] width 26 height 26
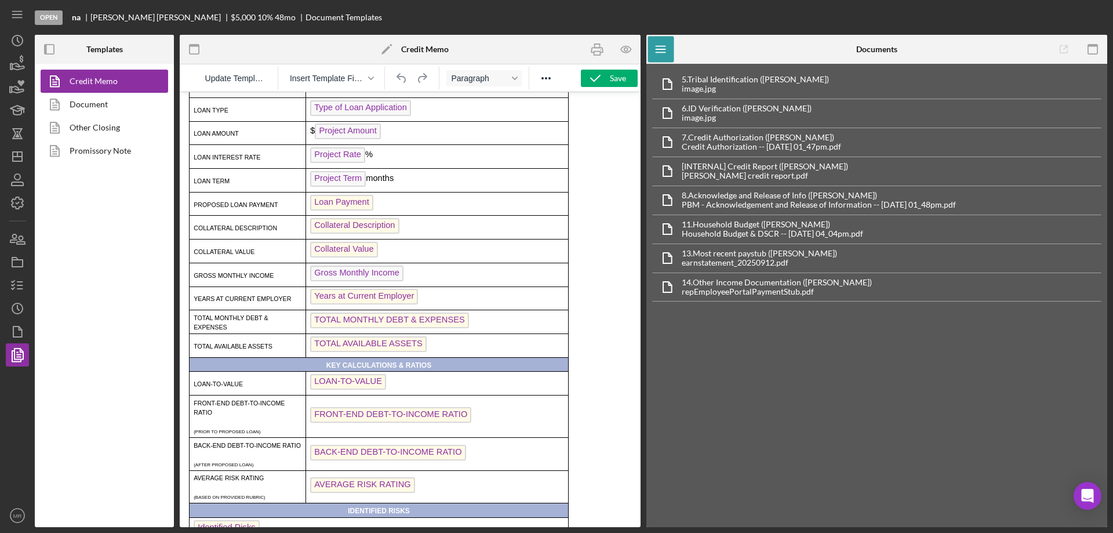
scroll to position [116, 0]
click at [344, 388] on span "LOAN-TO-VALUE" at bounding box center [348, 381] width 76 height 16
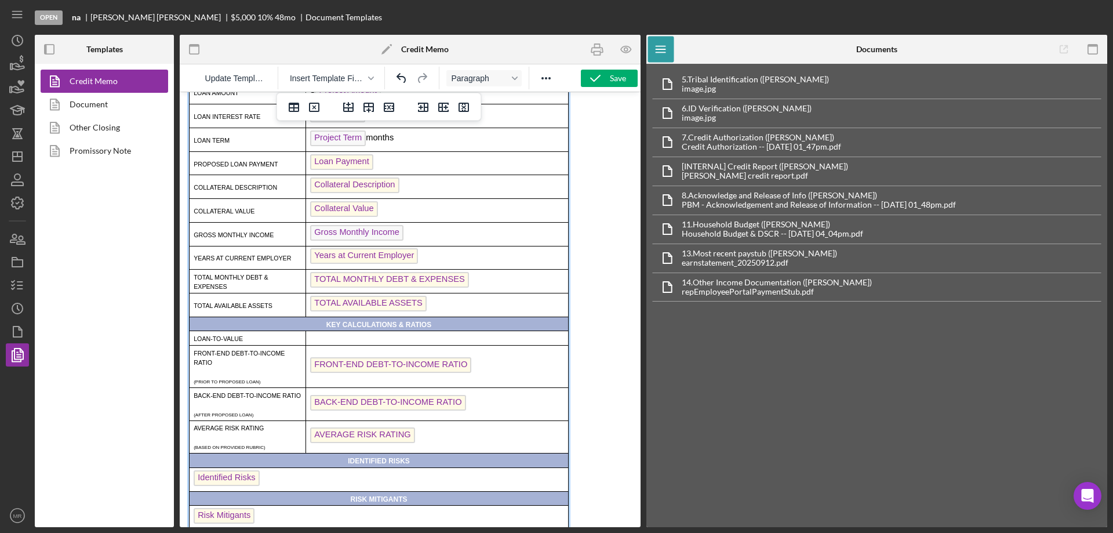
scroll to position [174, 0]
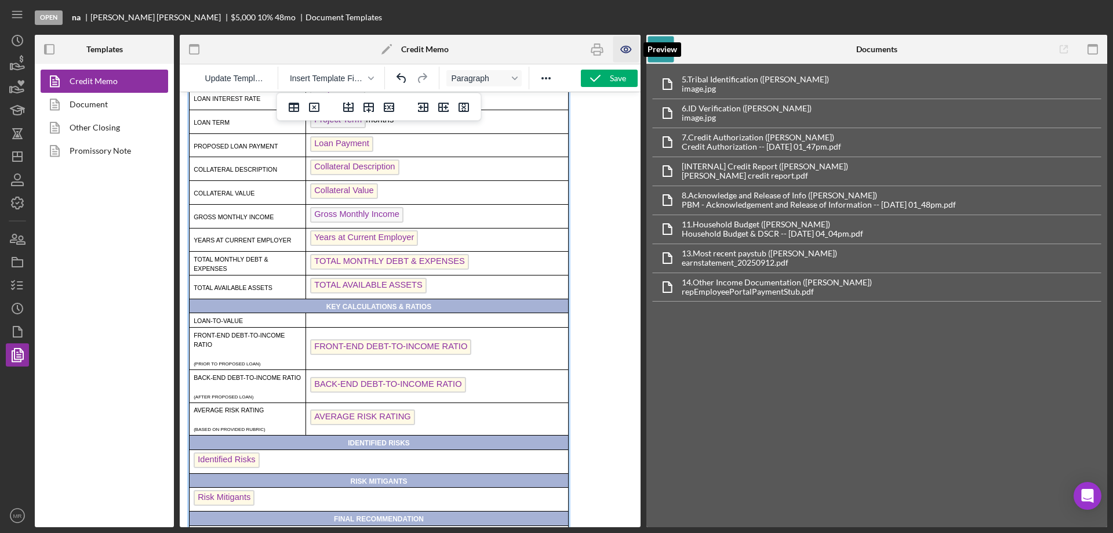
click at [623, 49] on icon "button" at bounding box center [627, 50] width 26 height 26
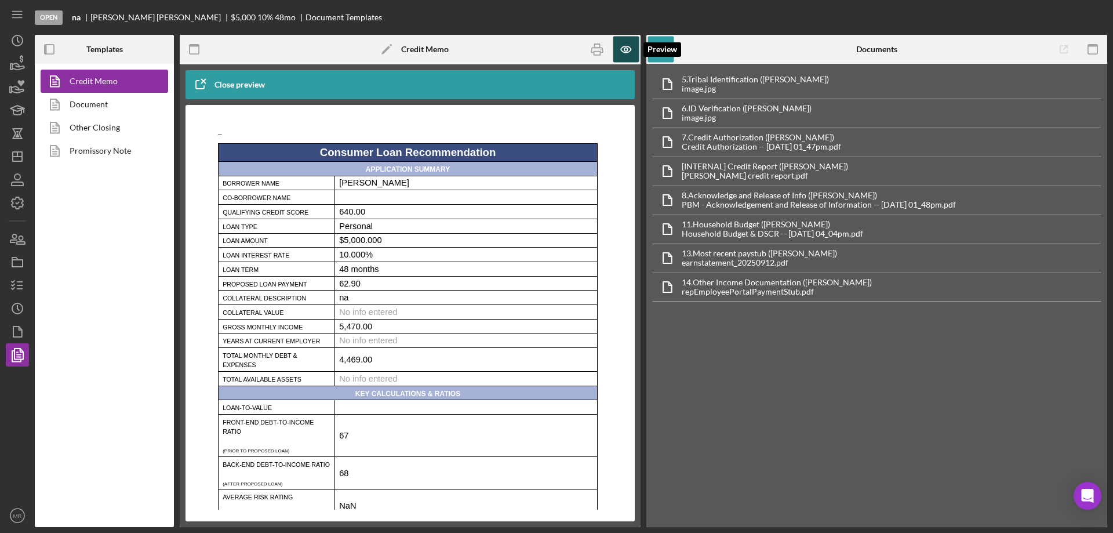
click at [628, 48] on icon "button" at bounding box center [627, 50] width 26 height 26
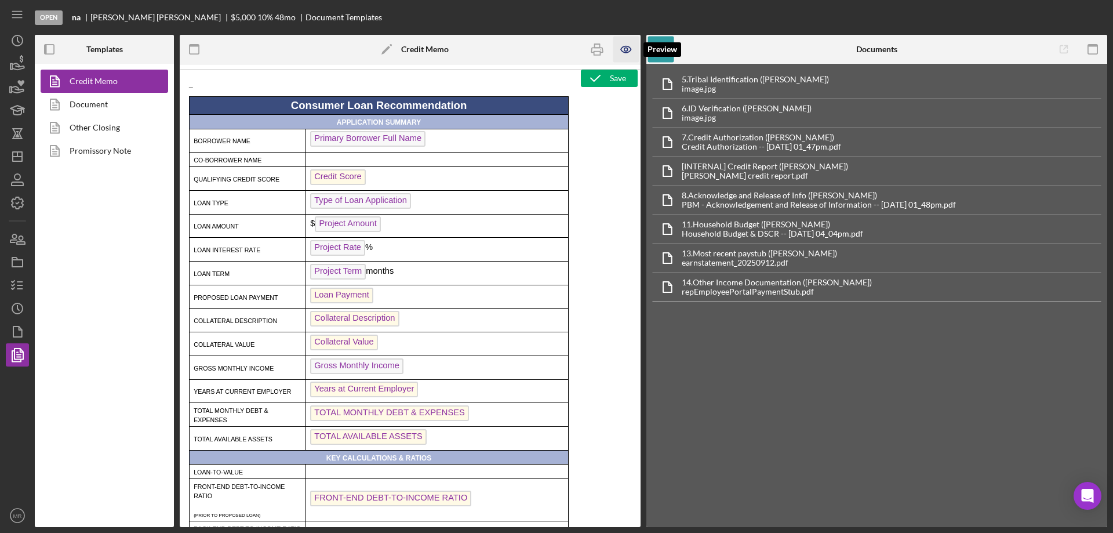
scroll to position [0, 0]
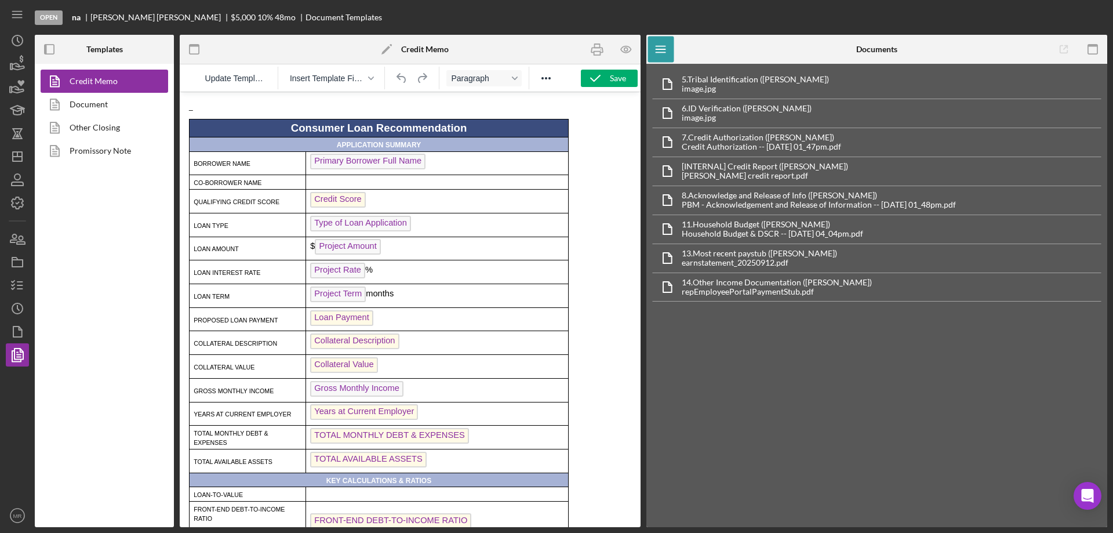
click at [361, 395] on span "Gross Monthly Income" at bounding box center [356, 389] width 93 height 16
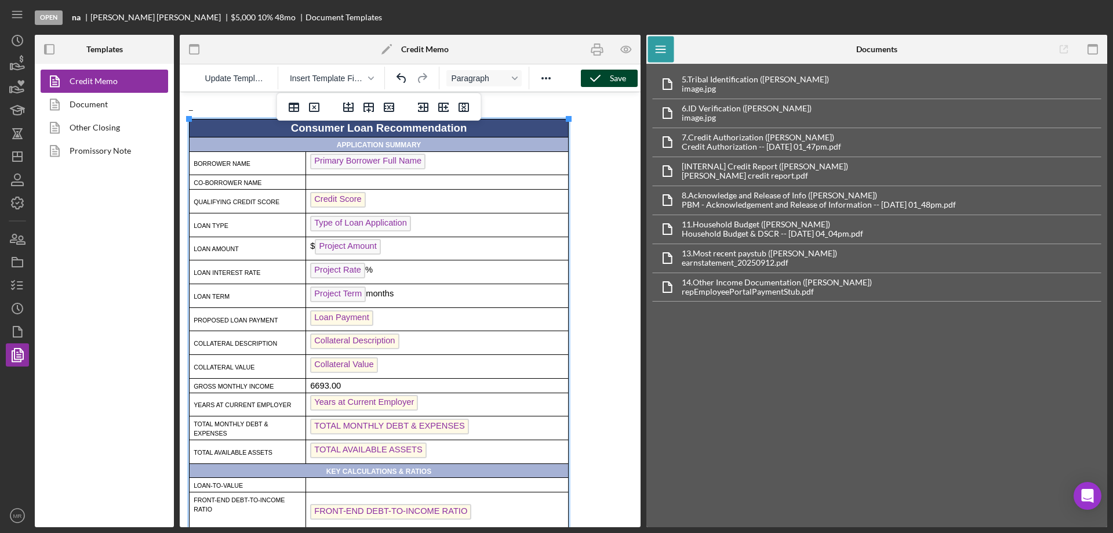
click at [612, 71] on div "Save" at bounding box center [618, 78] width 16 height 17
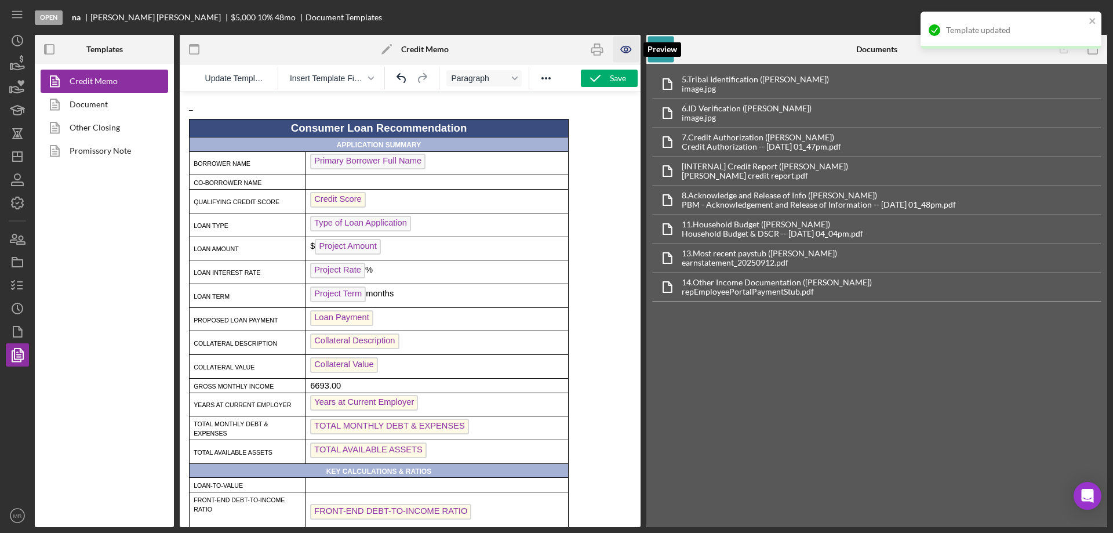
click at [624, 49] on icon "button" at bounding box center [627, 50] width 26 height 26
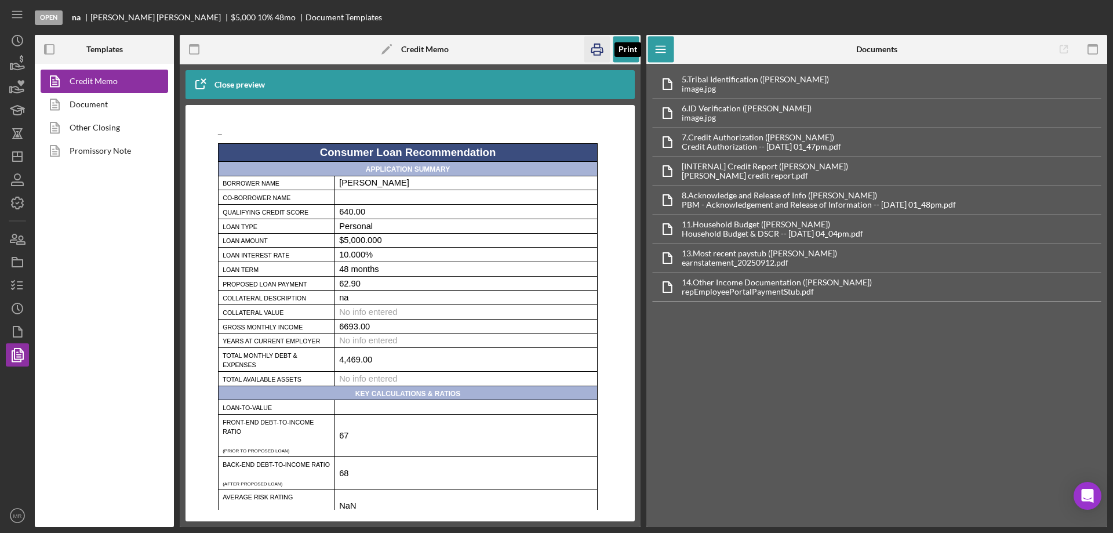
click at [596, 50] on icon "button" at bounding box center [598, 50] width 26 height 26
click at [15, 151] on icon "Icon/Dashboard" at bounding box center [17, 156] width 29 height 29
